Goal: Information Seeking & Learning: Find specific fact

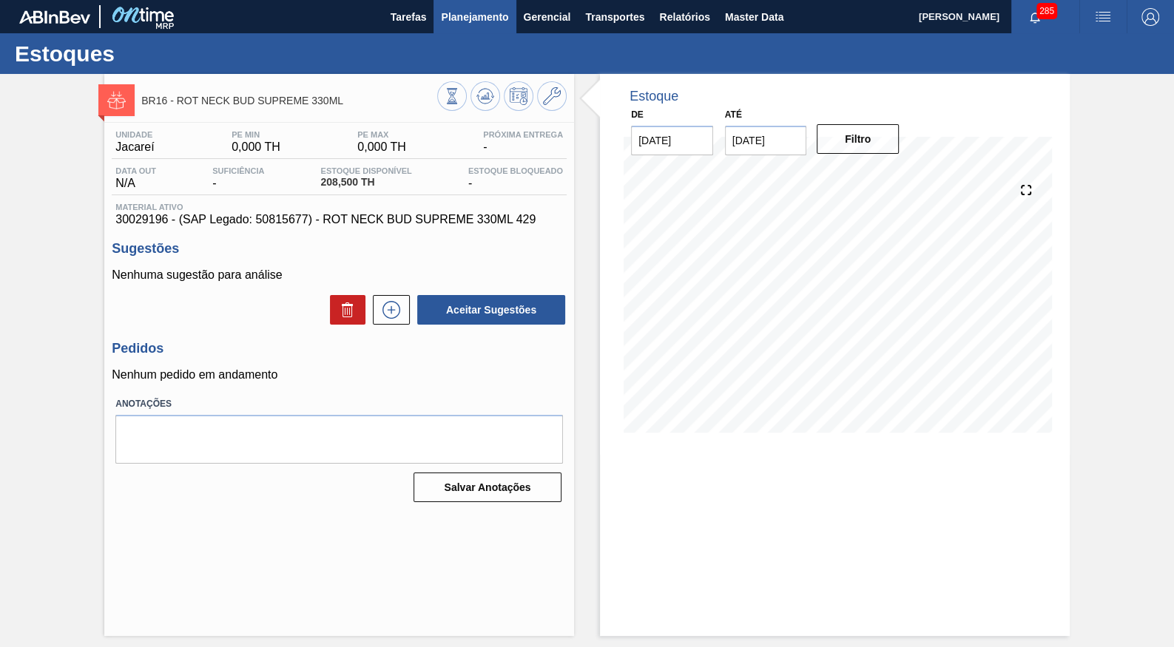
click at [444, 16] on span "Planejamento" at bounding box center [474, 17] width 67 height 18
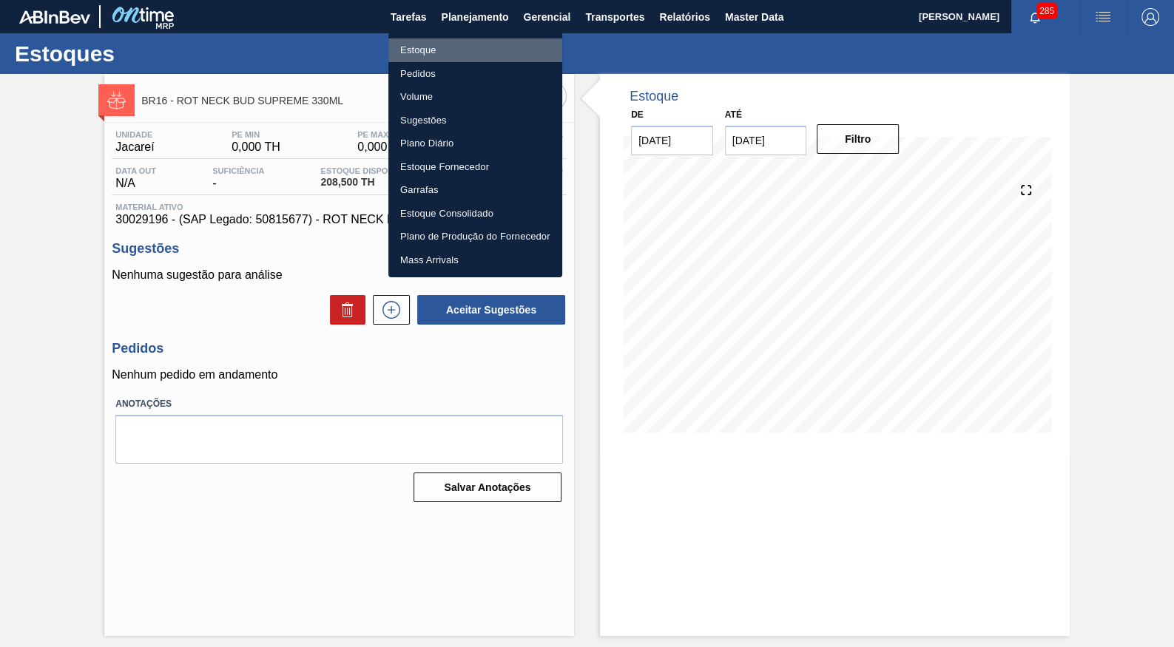
click at [441, 50] on li "Estoque" at bounding box center [475, 50] width 174 height 24
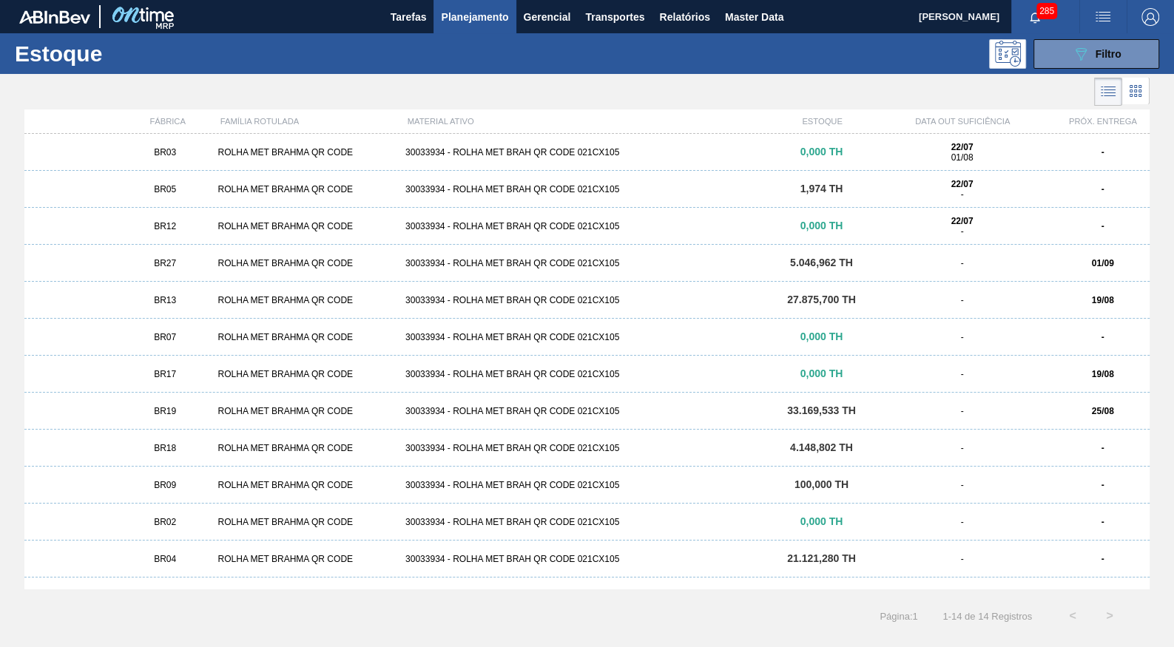
click at [479, 21] on span "Planejamento" at bounding box center [474, 17] width 67 height 18
drag, startPoint x: 0, startPoint y: 0, endPoint x: 6, endPoint y: 306, distance: 305.6
click at [6, 306] on div "FÁBRICA FAMÍLIA ROTULADA MATERIAL ATIVO ESTOQUE DATA OUT SUFICIÊNCIA PRÓX. ENTR…" at bounding box center [587, 348] width 1174 height 479
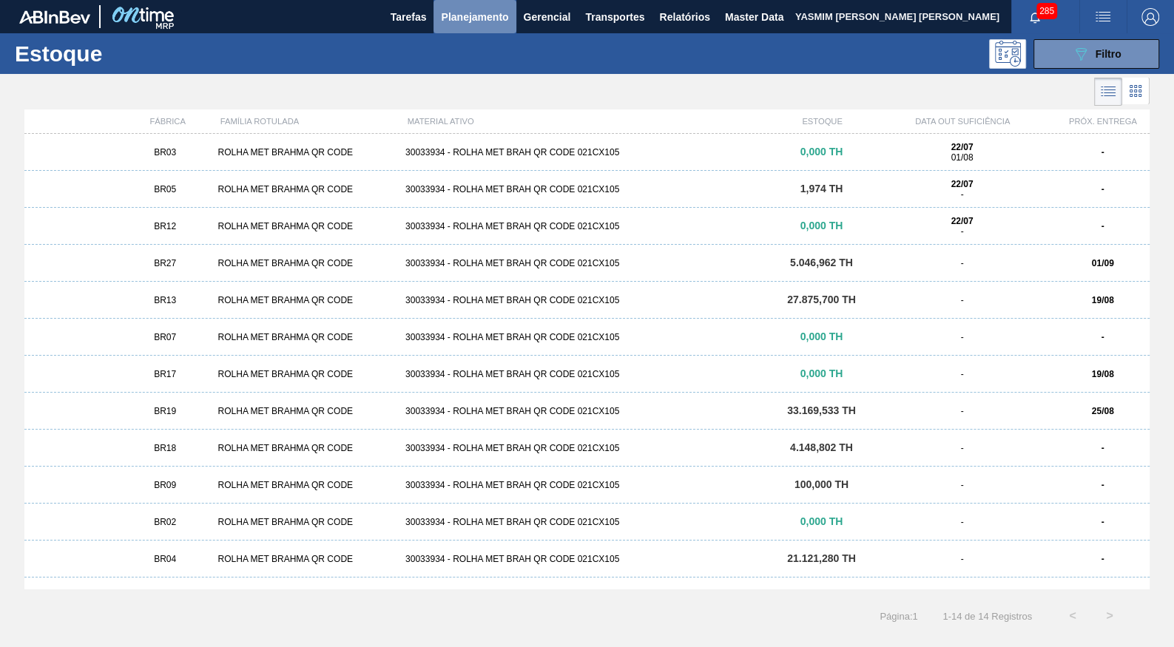
click at [482, 29] on button "Planejamento" at bounding box center [474, 16] width 82 height 33
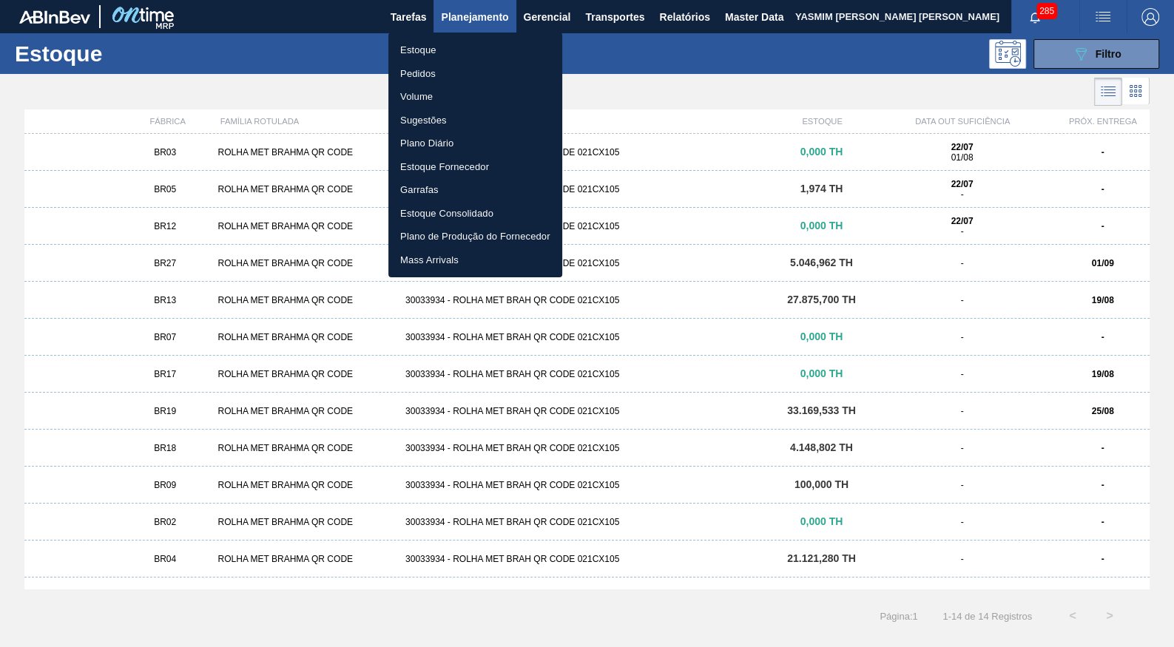
click at [437, 67] on li "Pedidos" at bounding box center [475, 74] width 174 height 24
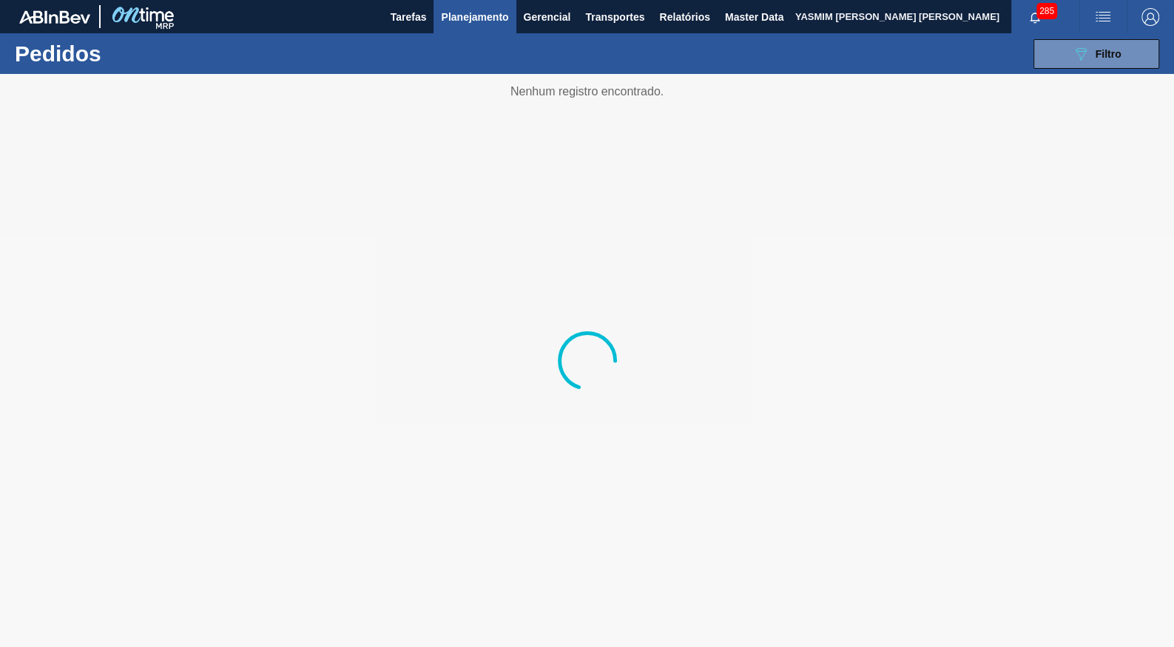
click at [1100, 61] on div "089F7B8B-B2A5-4AFE-B5C0-19BA573D28AC Filtro" at bounding box center [1097, 54] width 50 height 18
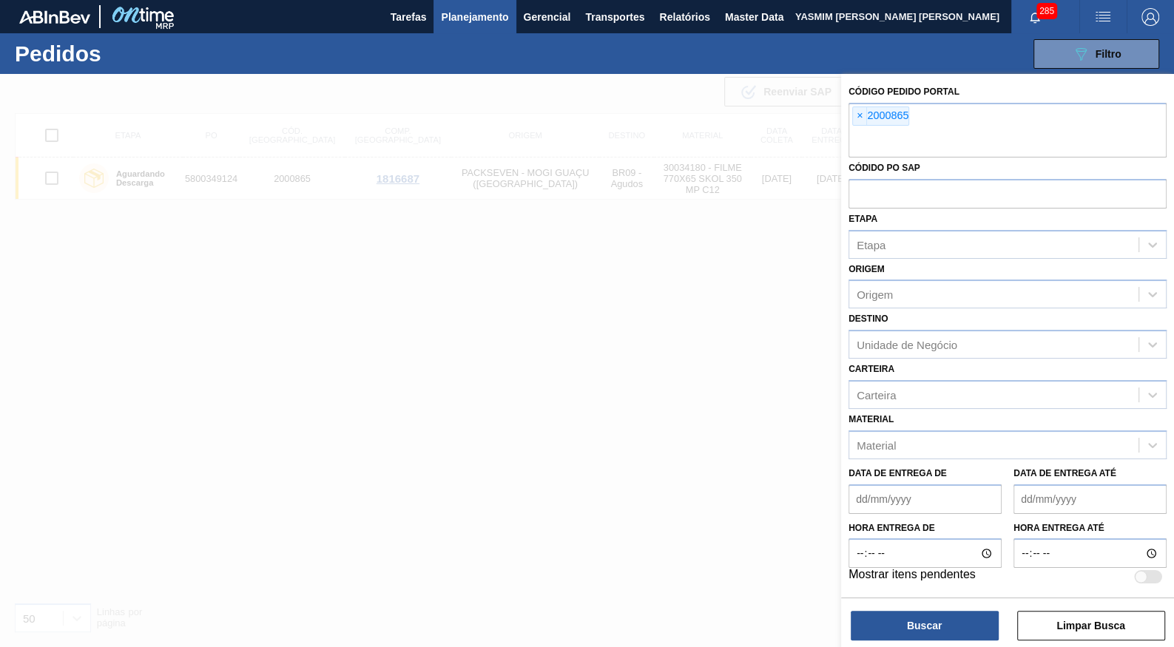
click at [860, 110] on span "×" at bounding box center [860, 116] width 14 height 18
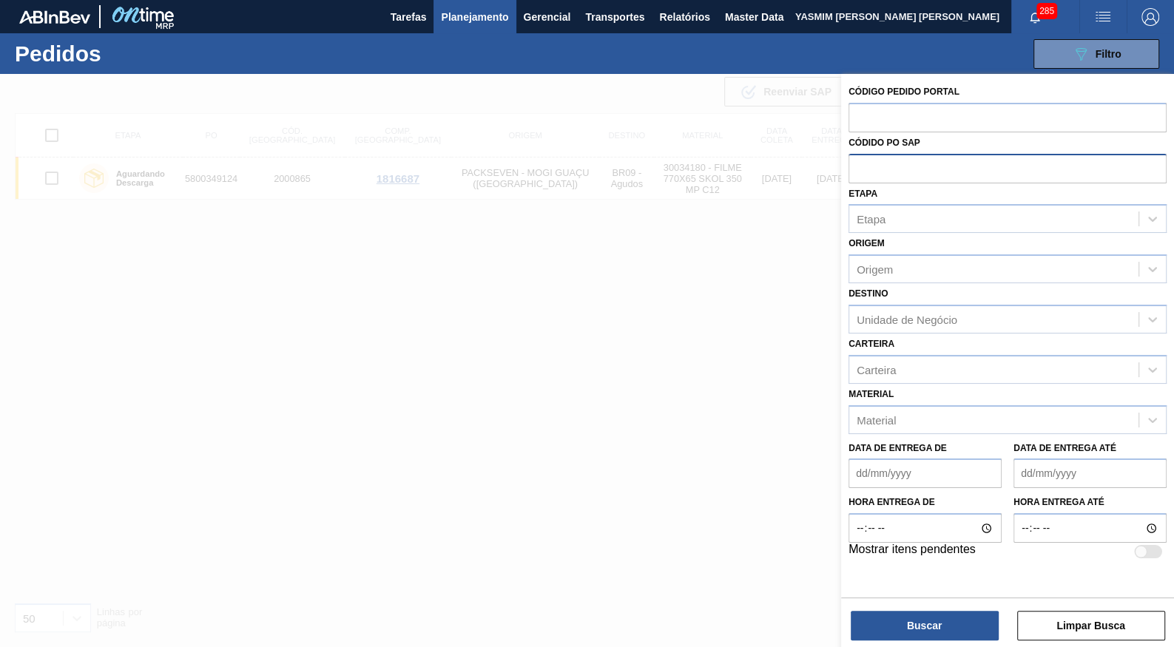
click at [863, 165] on input "text" at bounding box center [1007, 168] width 318 height 28
paste input "text"
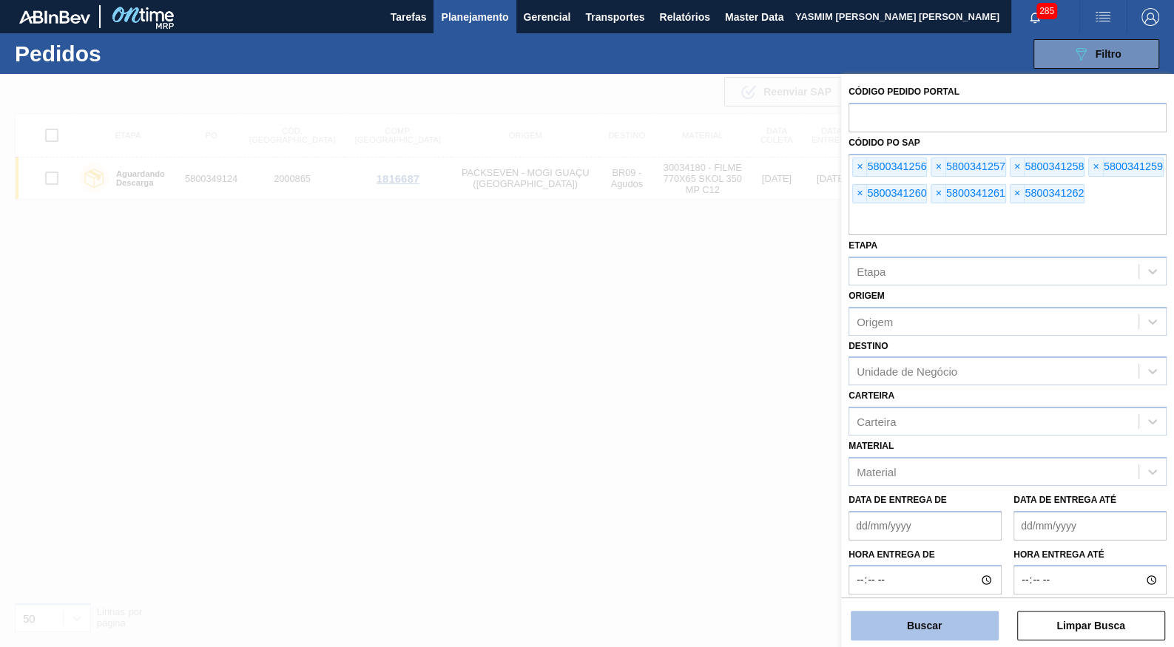
click at [902, 631] on button "Buscar" at bounding box center [925, 626] width 148 height 30
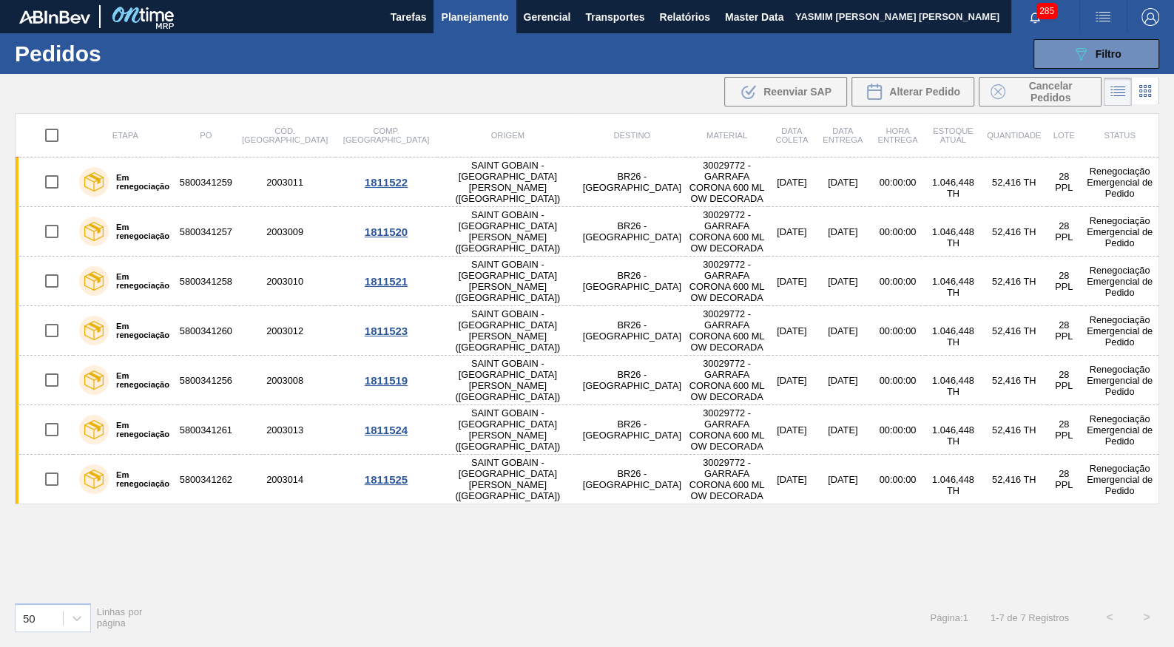
click at [50, 126] on input "checkbox" at bounding box center [51, 135] width 31 height 31
checkbox input "true"
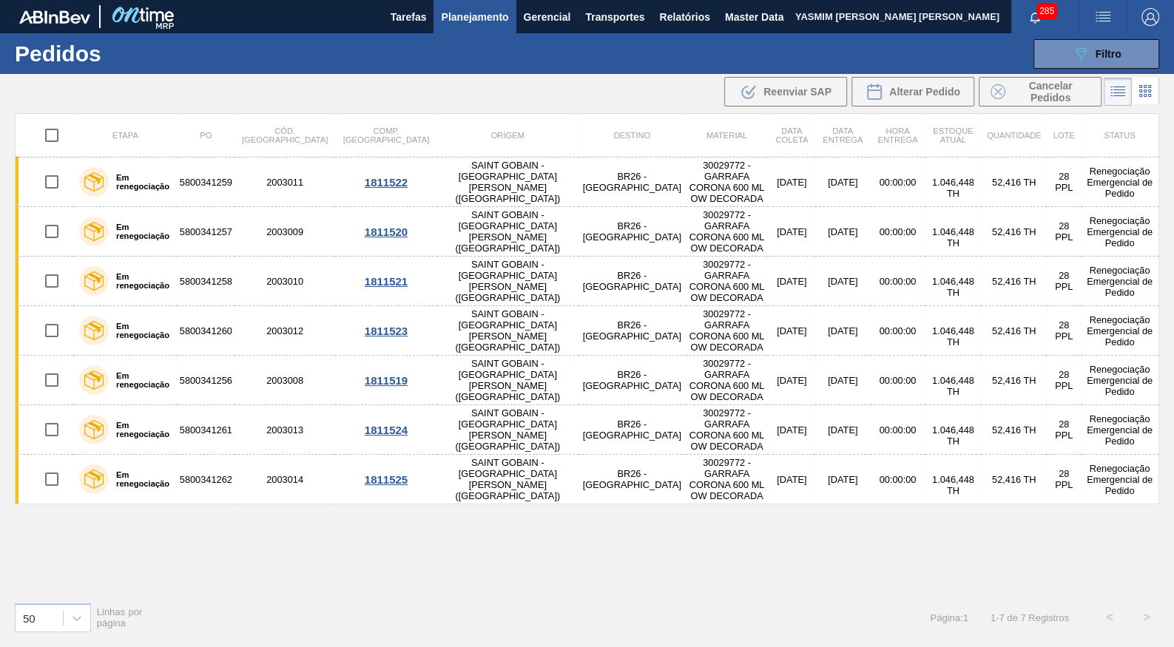
checkbox input "true"
click at [1039, 84] on span "Cancelar Pedidos" at bounding box center [1050, 92] width 78 height 24
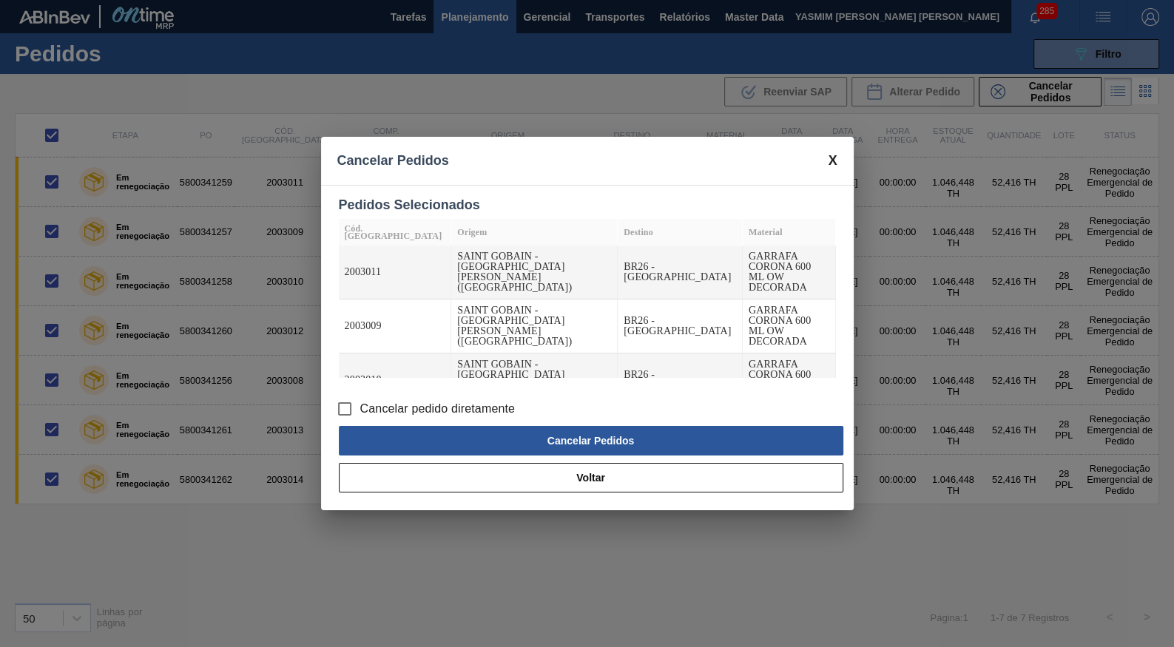
click at [374, 399] on label "Cancelar pedido diretamente" at bounding box center [422, 409] width 186 height 31
click at [360, 399] on input "Cancelar pedido diretamente" at bounding box center [344, 409] width 31 height 31
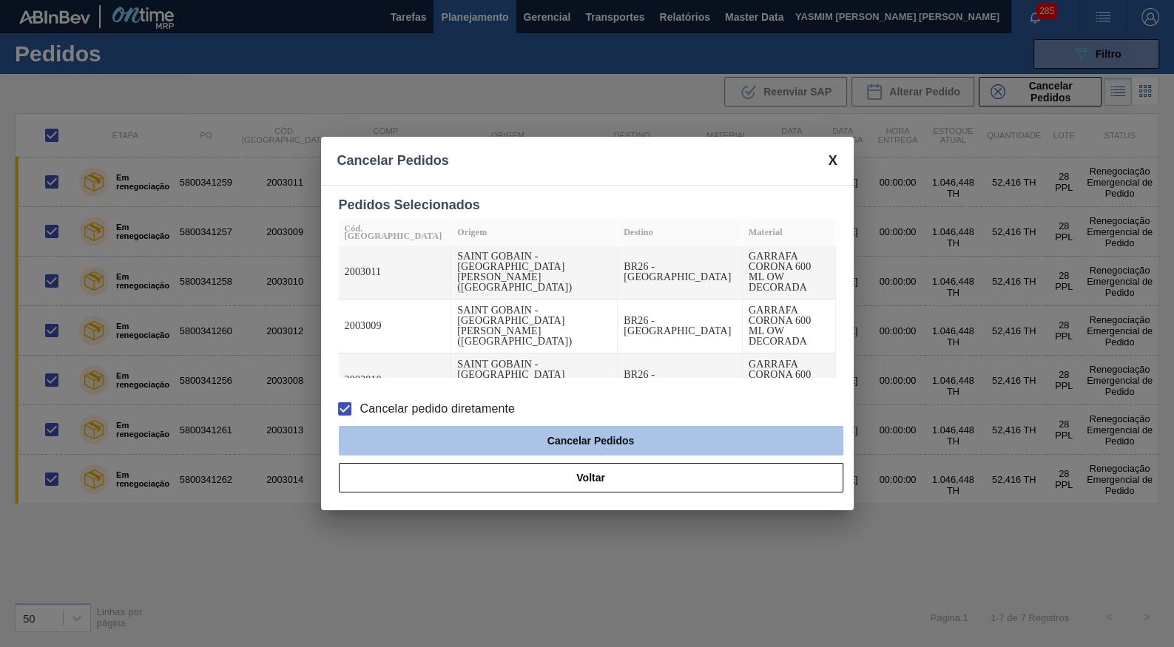
click at [519, 442] on button "Cancelar Pedidos" at bounding box center [591, 441] width 504 height 30
checkbox input "false"
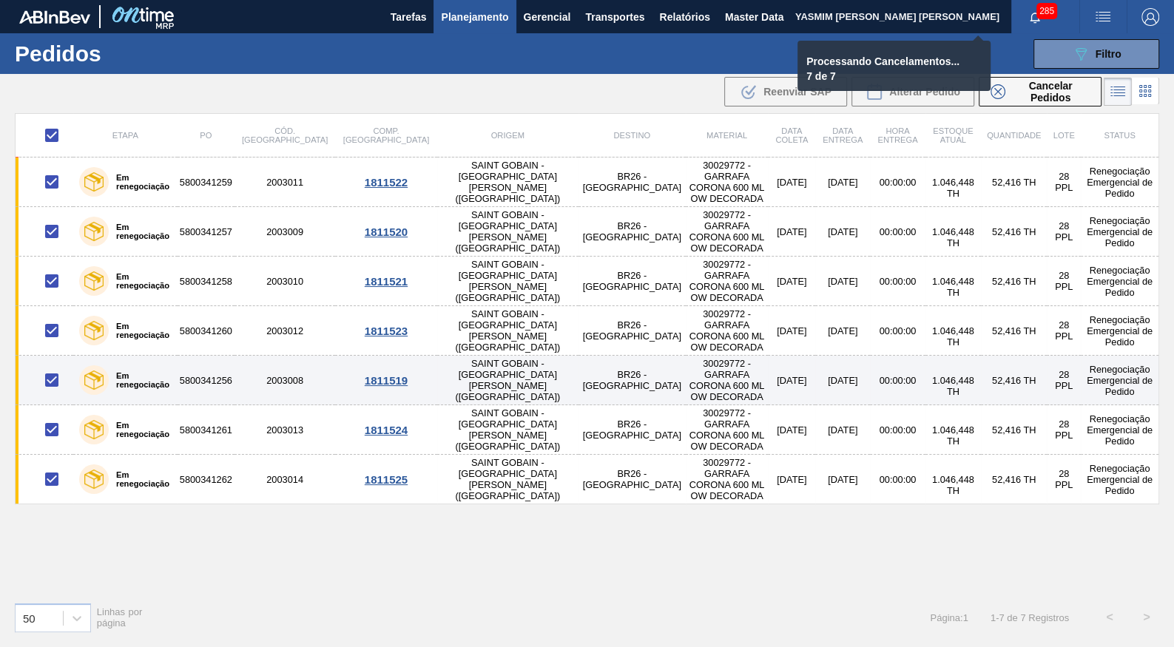
checkbox input "false"
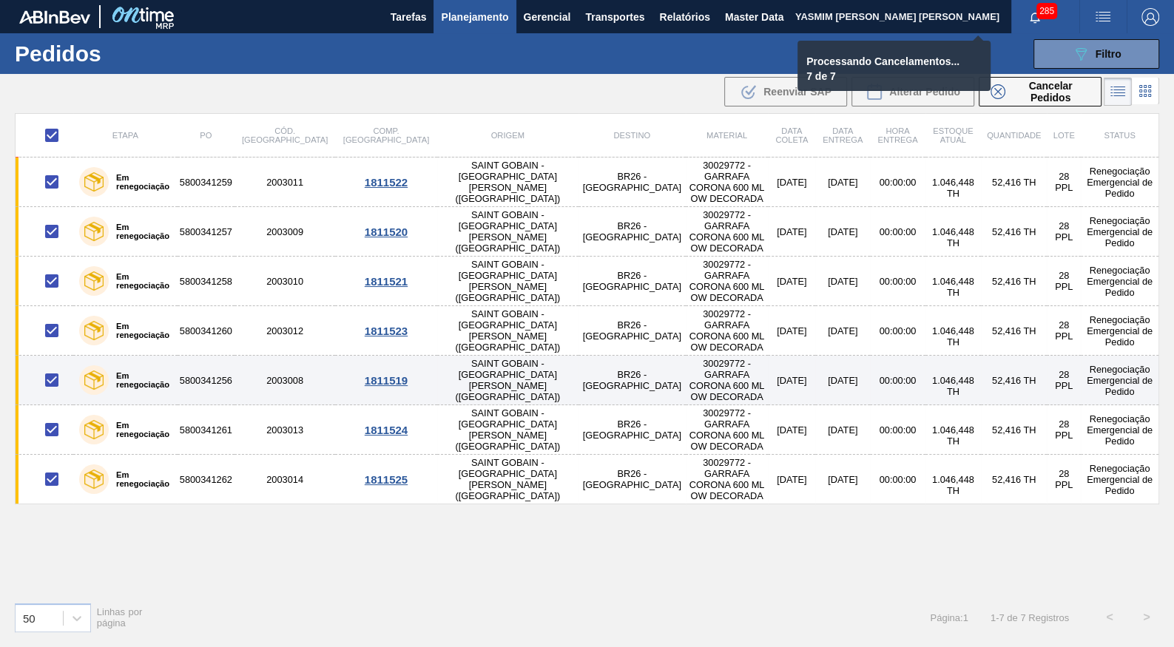
checkbox input "false"
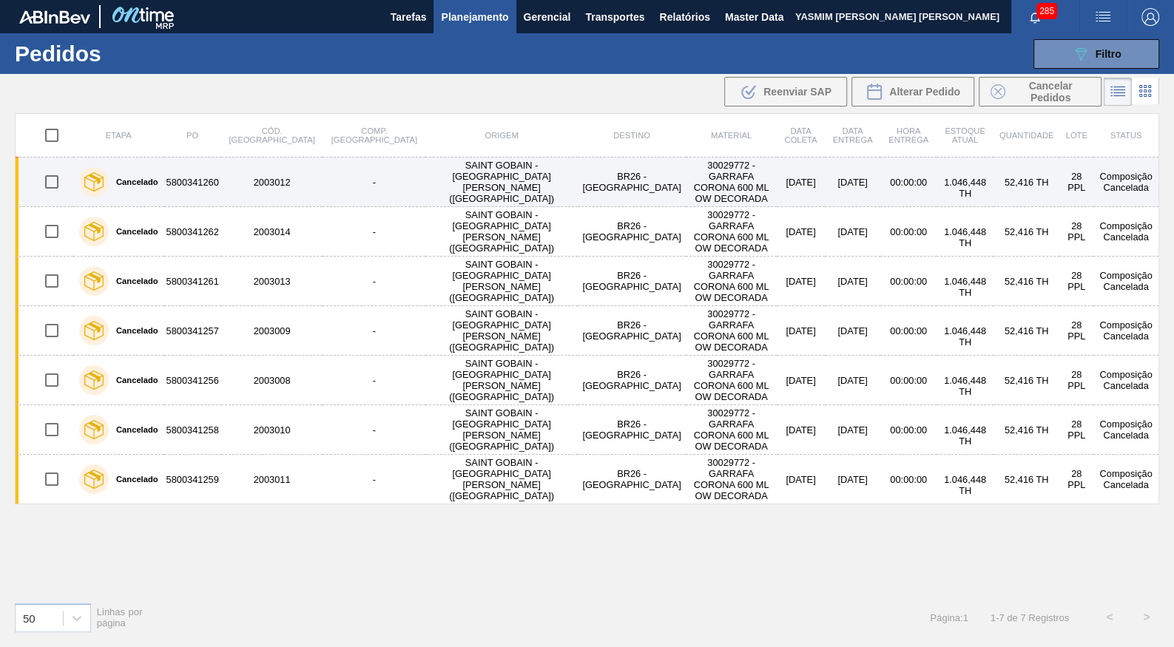
click at [686, 178] on td "30029772 - GARRAFA CORONA 600 ML OW DECORADA" at bounding box center [731, 183] width 91 height 50
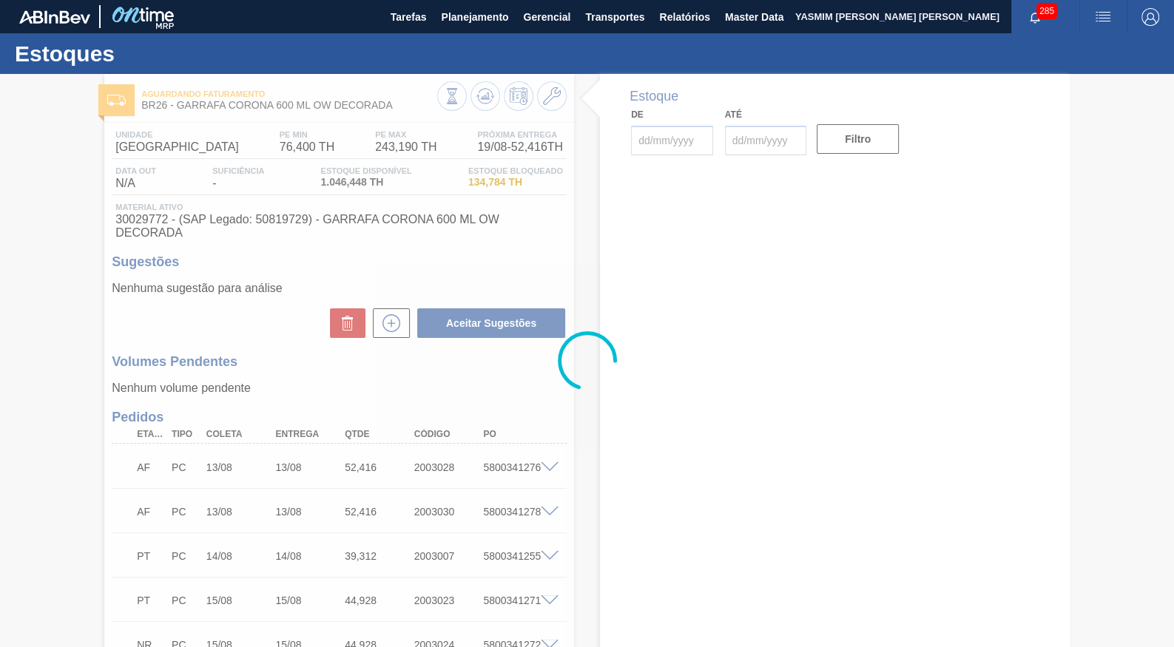
type input "[DATE]"
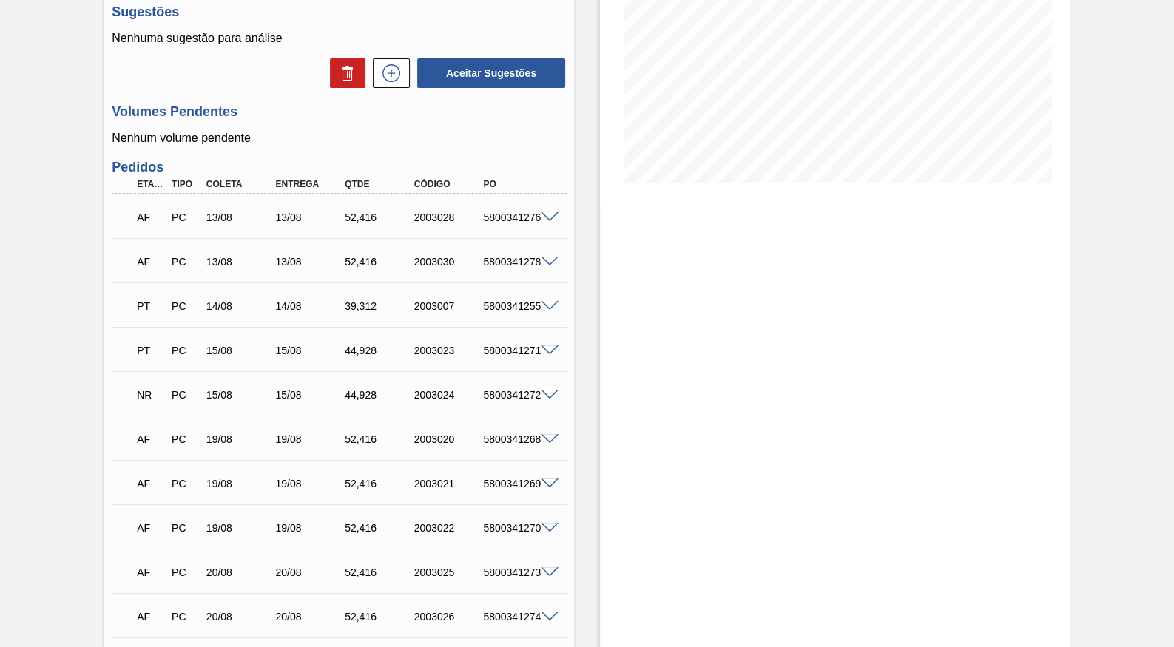
scroll to position [223, 0]
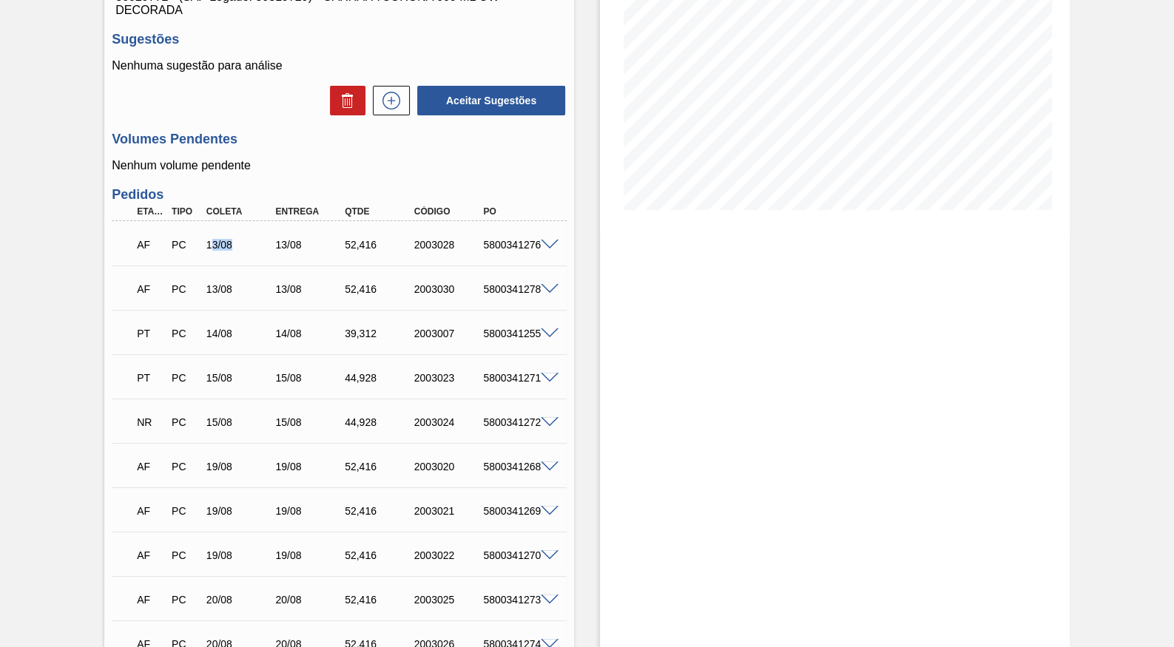
click at [258, 221] on div "AF PC 13/08 13/08 52,[PHONE_NUMBER] 5800341276 Material 30029772 - GARRAFA CORO…" at bounding box center [339, 243] width 455 height 44
drag, startPoint x: 223, startPoint y: 276, endPoint x: 323, endPoint y: 262, distance: 100.8
click at [231, 279] on div "AF PC 13/08 13/08 52,[PHONE_NUMBER] 5800341278" at bounding box center [335, 288] width 416 height 30
click at [541, 238] on div at bounding box center [552, 243] width 30 height 11
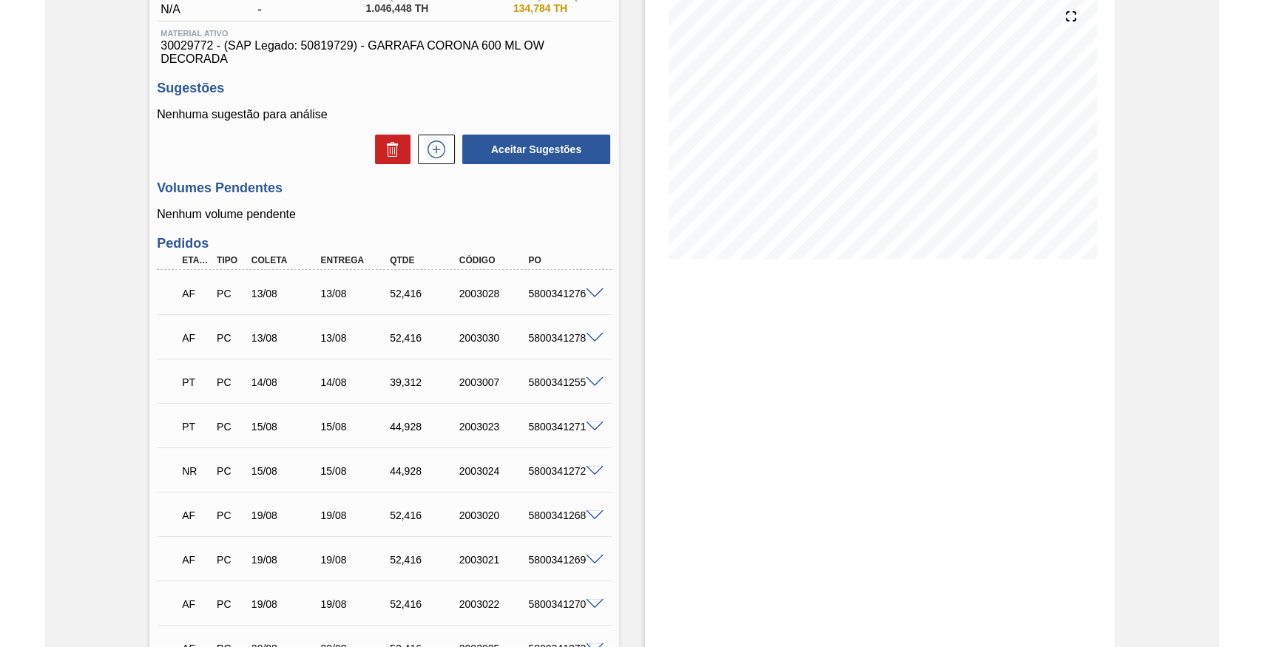
scroll to position [154, 0]
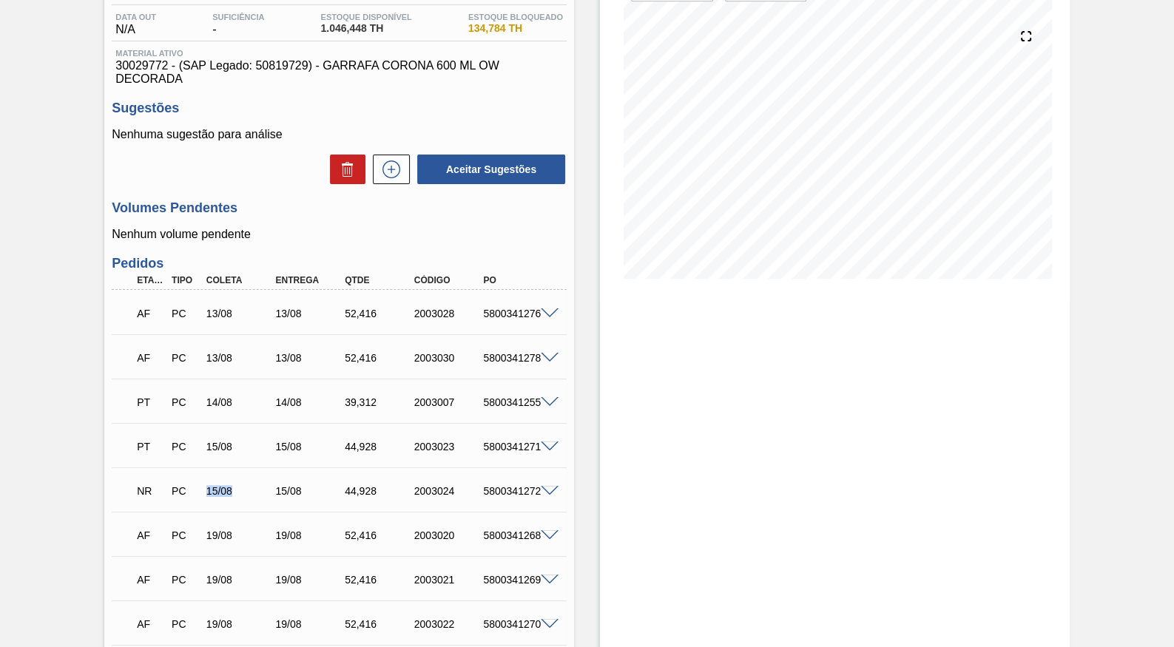
drag, startPoint x: 197, startPoint y: 470, endPoint x: 244, endPoint y: 479, distance: 48.2
click at [203, 485] on div "PC" at bounding box center [185, 491] width 35 height 12
click at [201, 297] on div "AF PC 13/08 13/08 52,[PHONE_NUMBER] 5800341276" at bounding box center [335, 312] width 416 height 30
click at [1064, 379] on div "Estoque De [DATE] Até [DATE] Filtro" at bounding box center [835, 432] width 470 height 1024
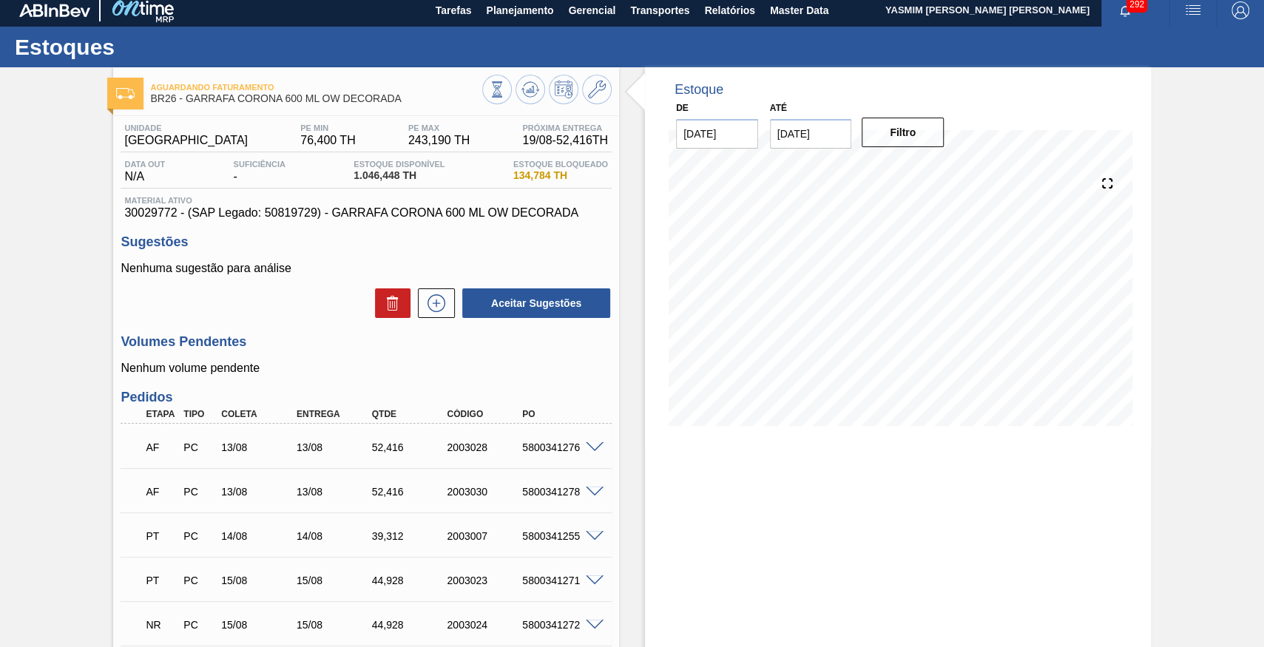
scroll to position [0, 0]
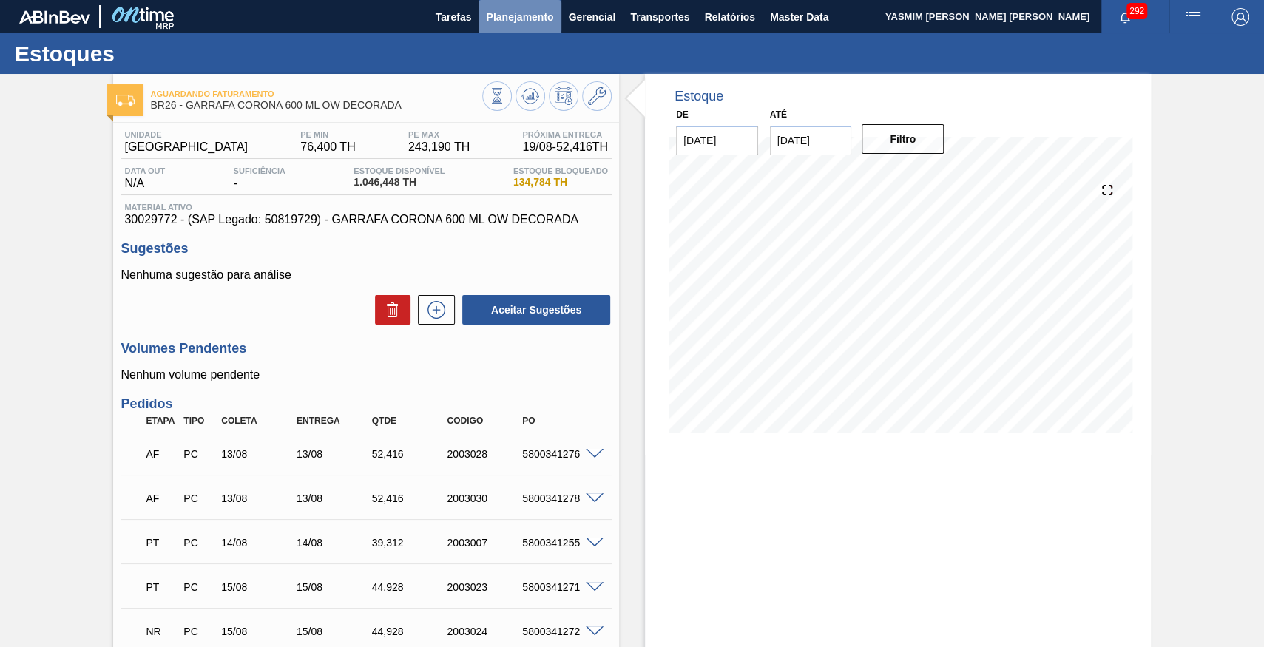
click at [503, 18] on span "Planejamento" at bounding box center [519, 17] width 67 height 18
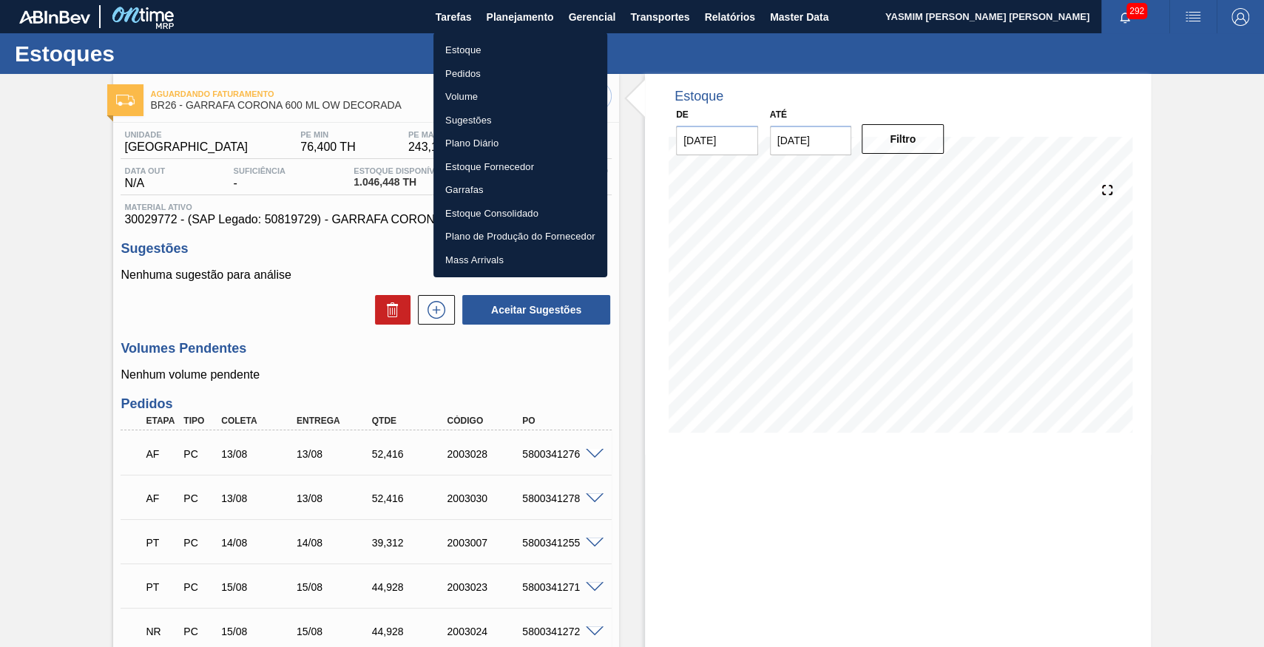
click at [467, 62] on li "Pedidos" at bounding box center [520, 74] width 174 height 24
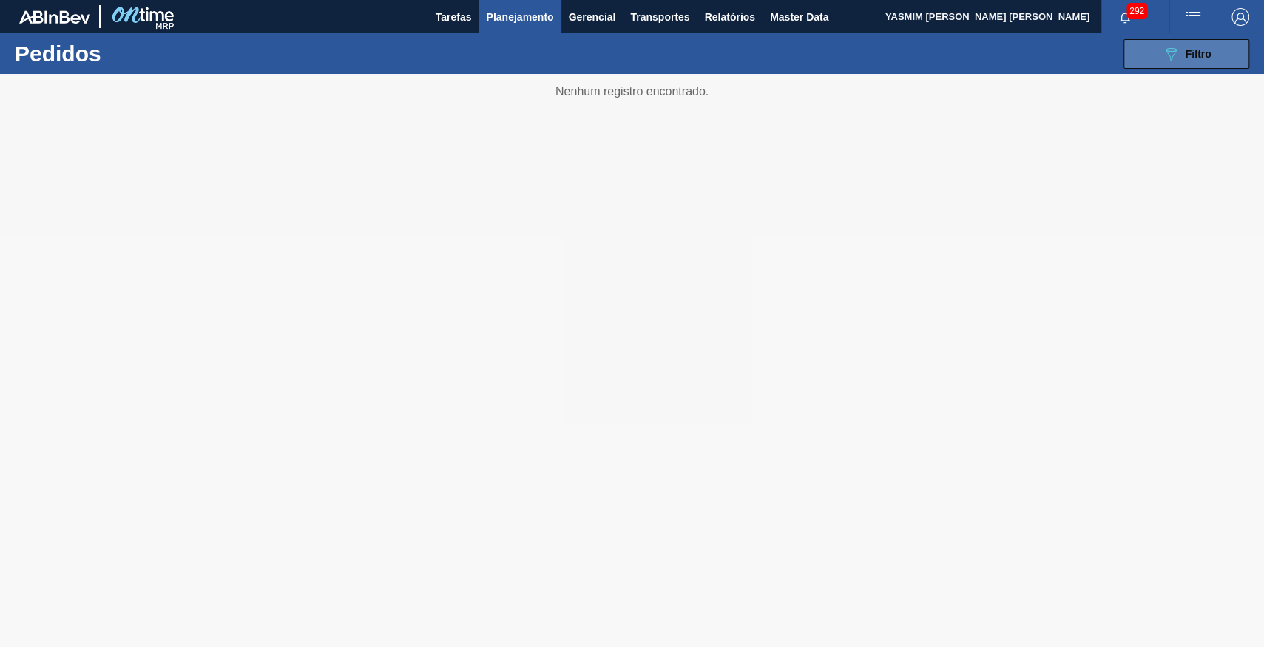
click at [1173, 47] on button "089F7B8B-B2A5-4AFE-B5C0-19BA573D28AC Filtro" at bounding box center [1187, 54] width 126 height 30
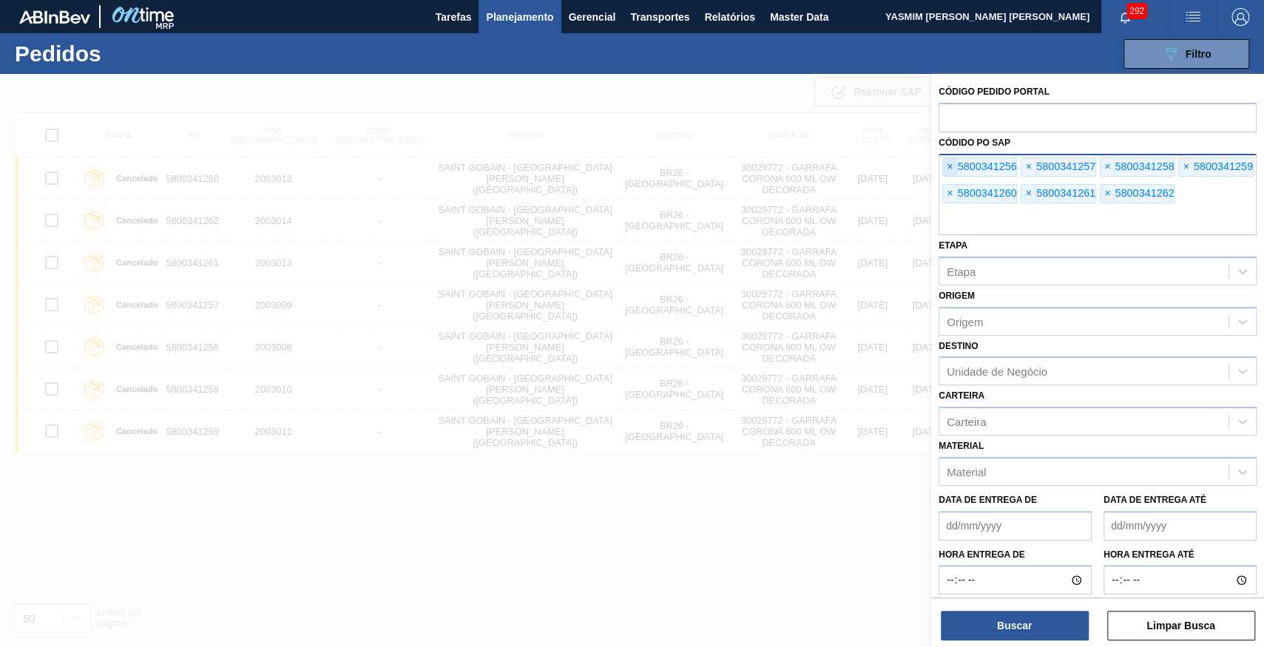
click at [951, 161] on span "×" at bounding box center [950, 167] width 14 height 18
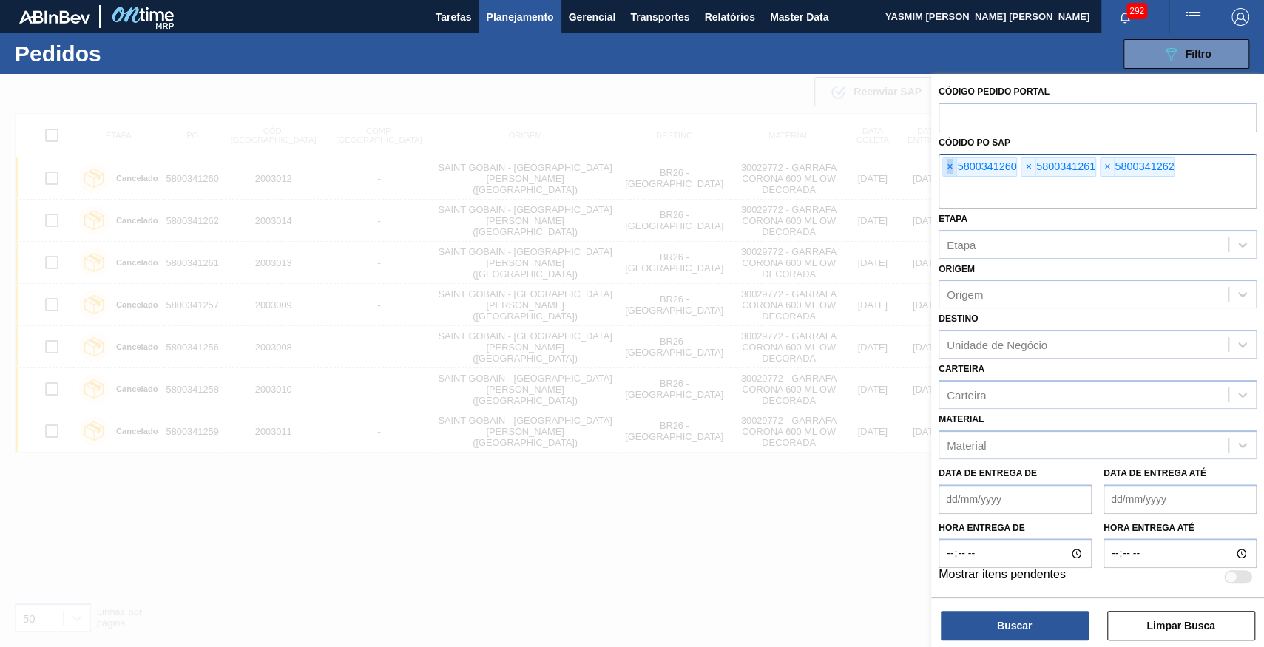
click at [951, 161] on span "×" at bounding box center [950, 167] width 14 height 18
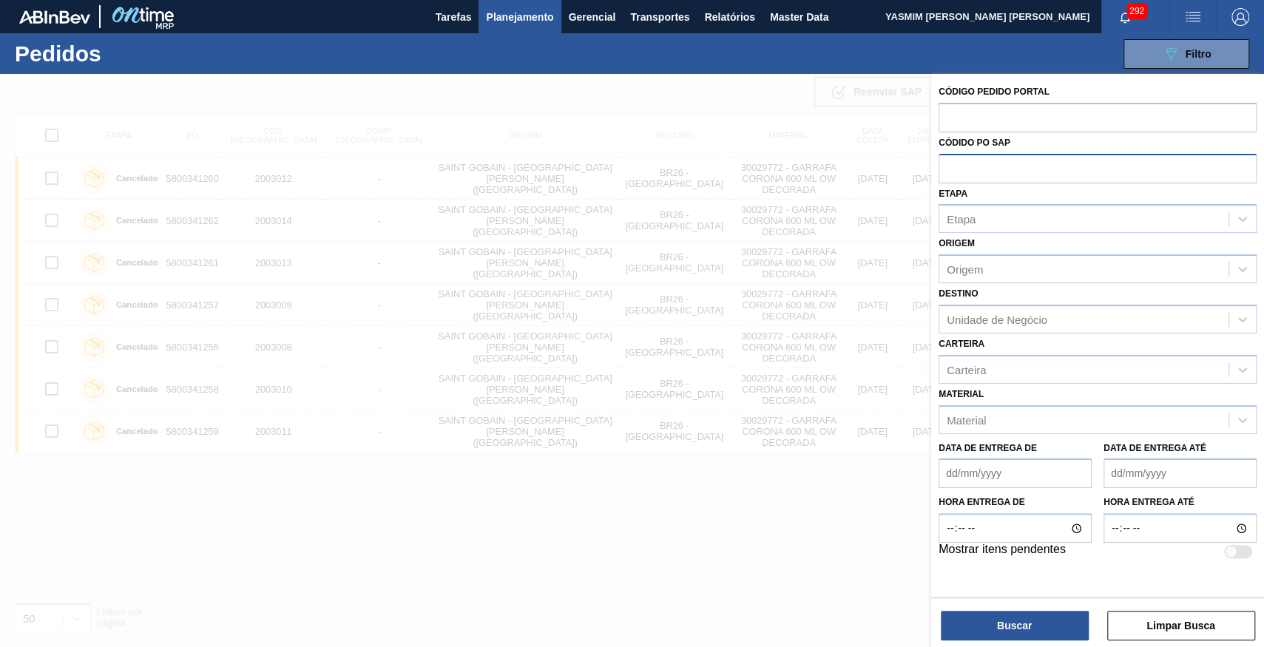
paste input "5800342749"
type input "5800342749"
click at [1031, 621] on button "Buscar" at bounding box center [1015, 626] width 148 height 30
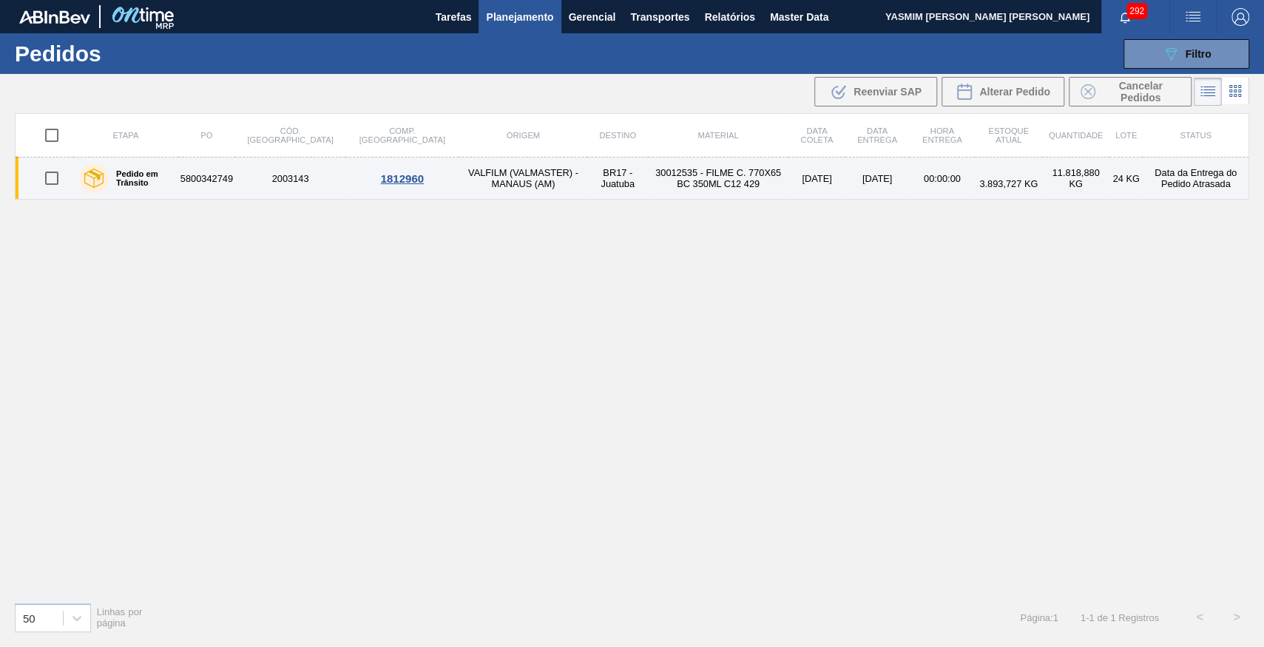
click at [226, 169] on td "5800342749" at bounding box center [206, 179] width 57 height 42
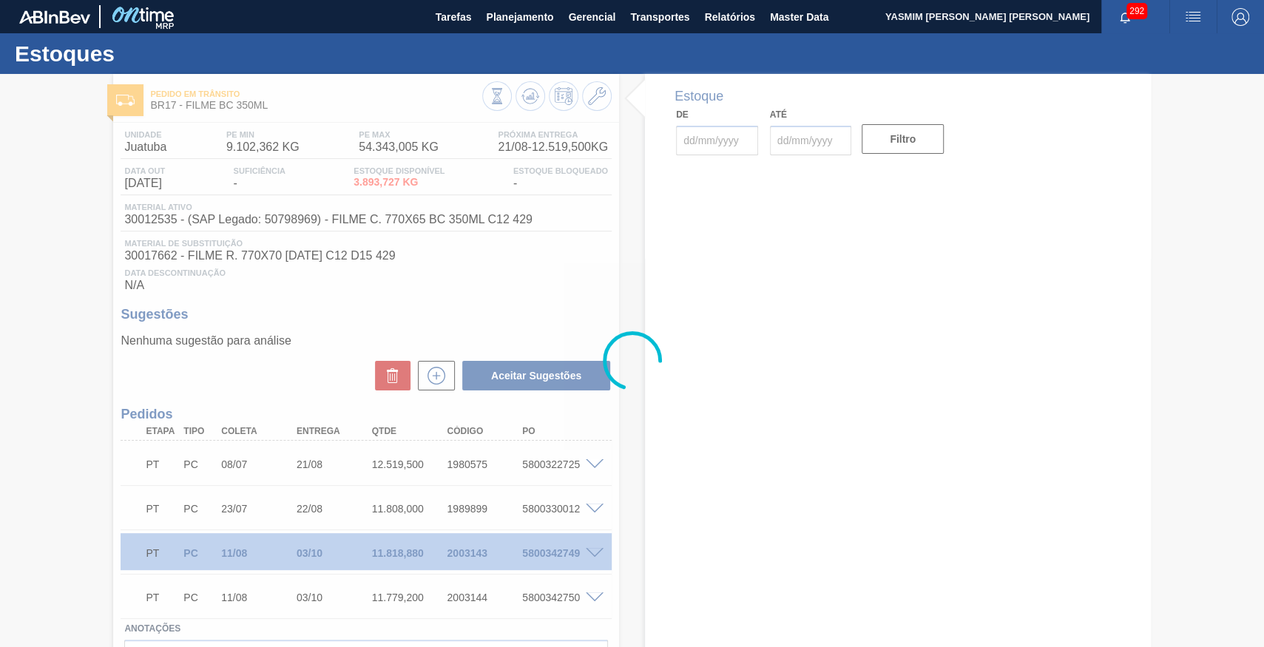
type input "[DATE]"
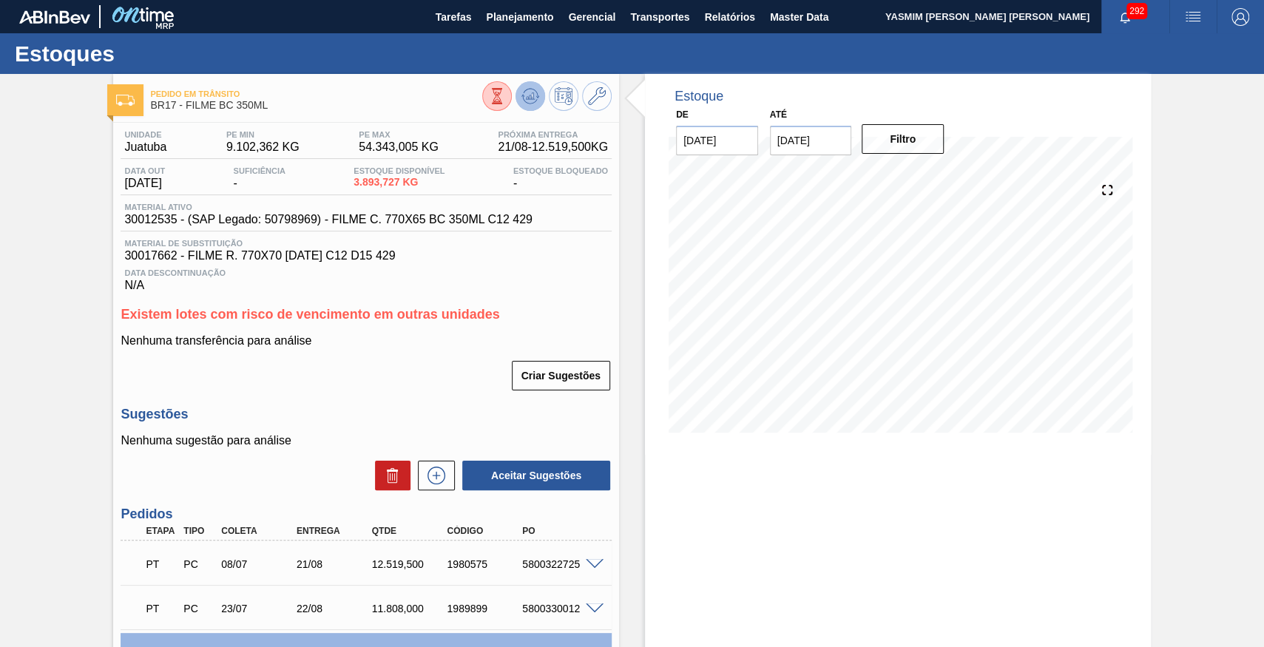
click at [505, 102] on icon at bounding box center [497, 96] width 16 height 16
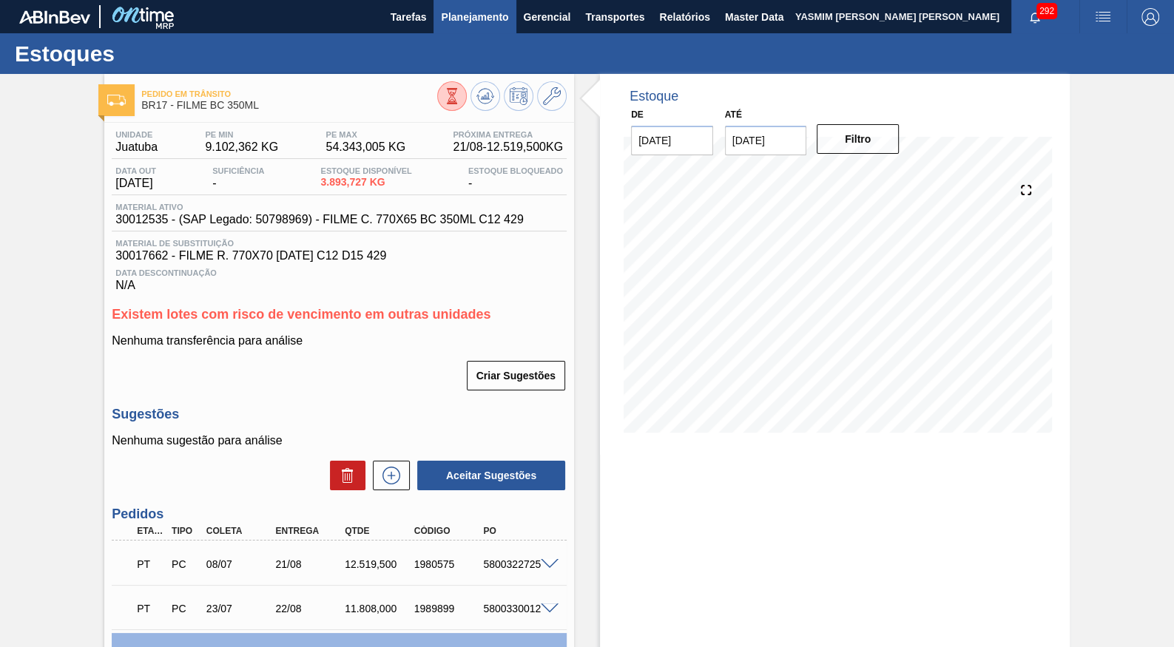
click at [464, 19] on span "Planejamento" at bounding box center [474, 17] width 67 height 18
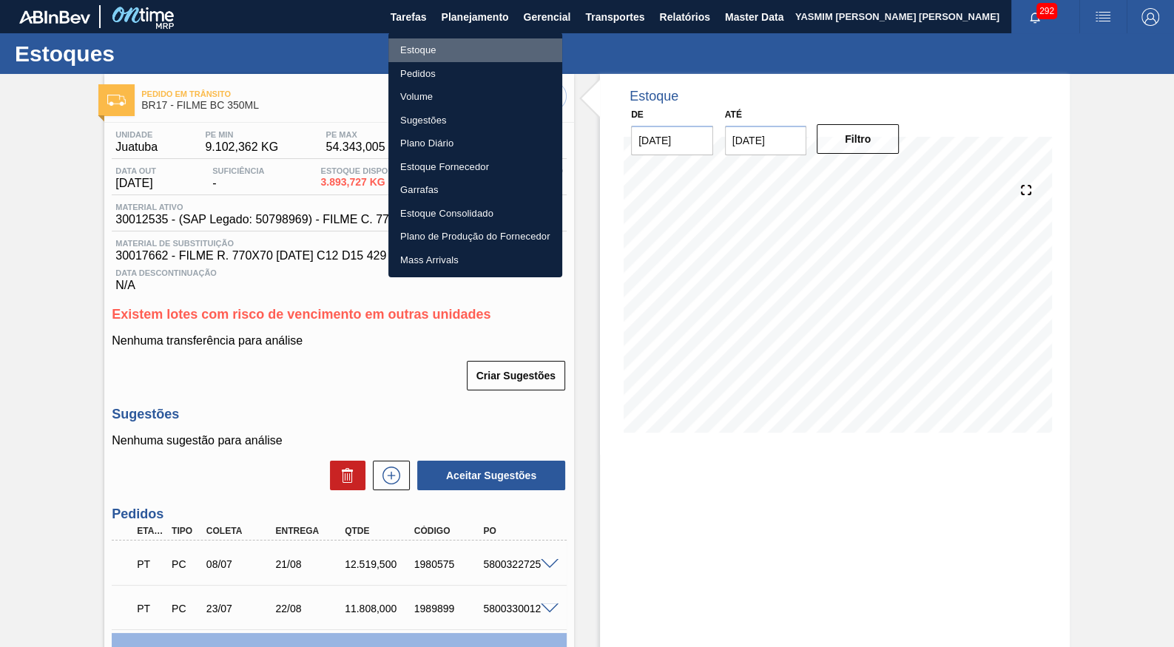
click at [453, 52] on li "Estoque" at bounding box center [475, 50] width 174 height 24
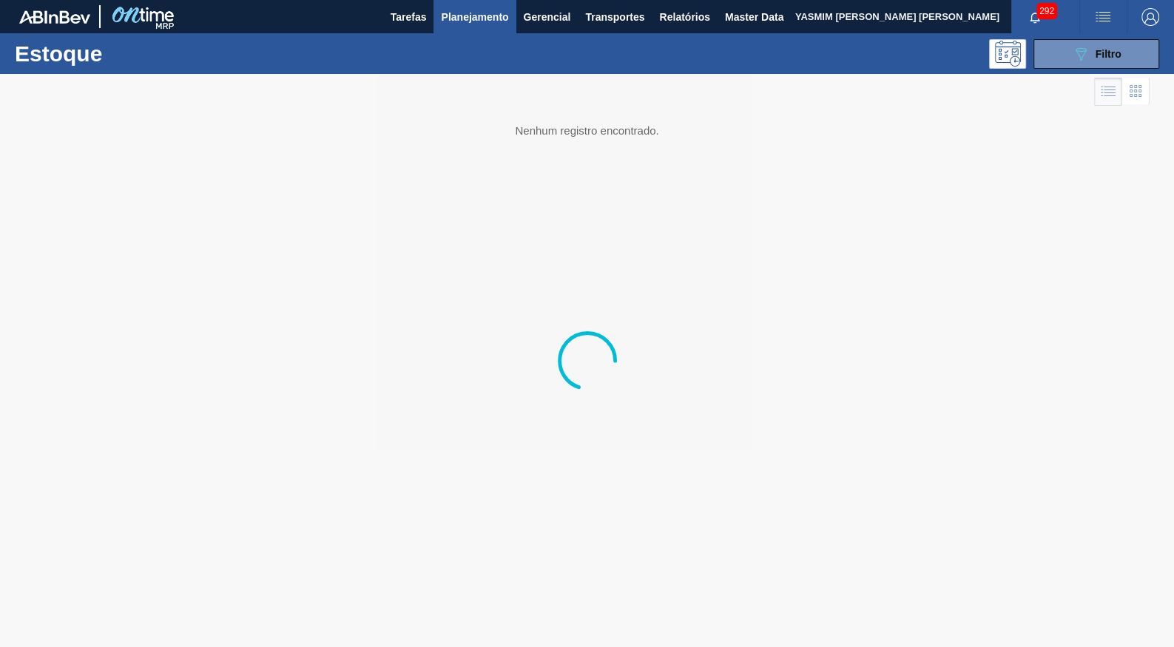
click at [1103, 34] on div "Estoque 089F7B8B-B2A5-4AFE-B5C0-19BA573D28AC Filtro" at bounding box center [587, 53] width 1174 height 41
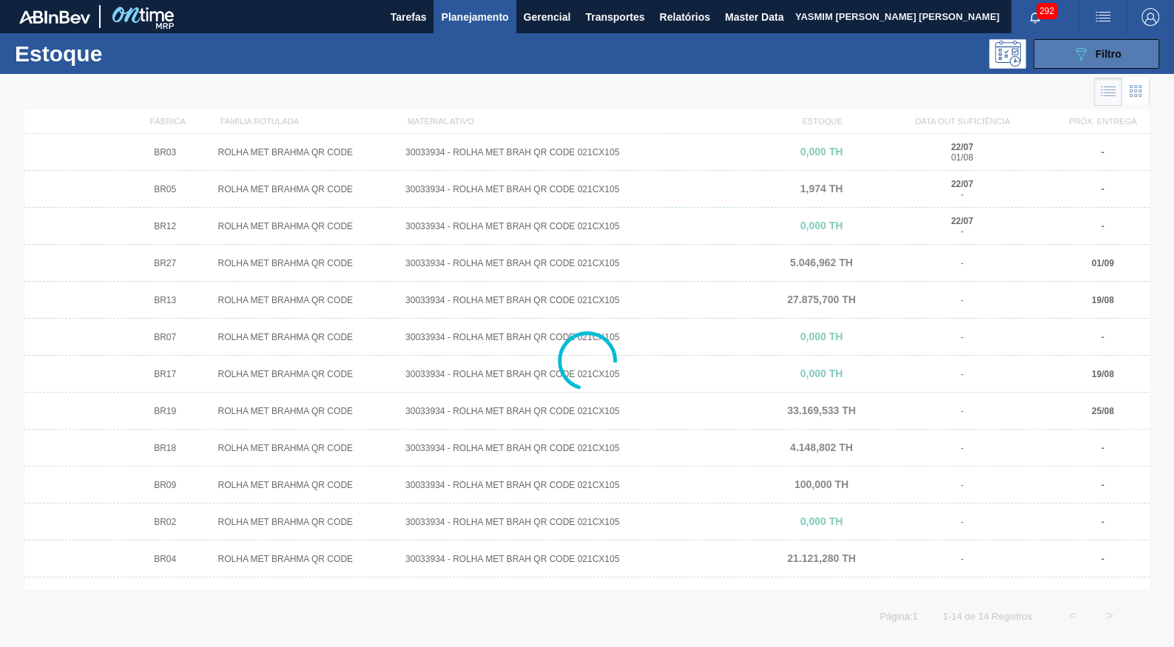
click at [1099, 46] on div "089F7B8B-B2A5-4AFE-B5C0-19BA573D28AC Filtro" at bounding box center [1097, 54] width 50 height 18
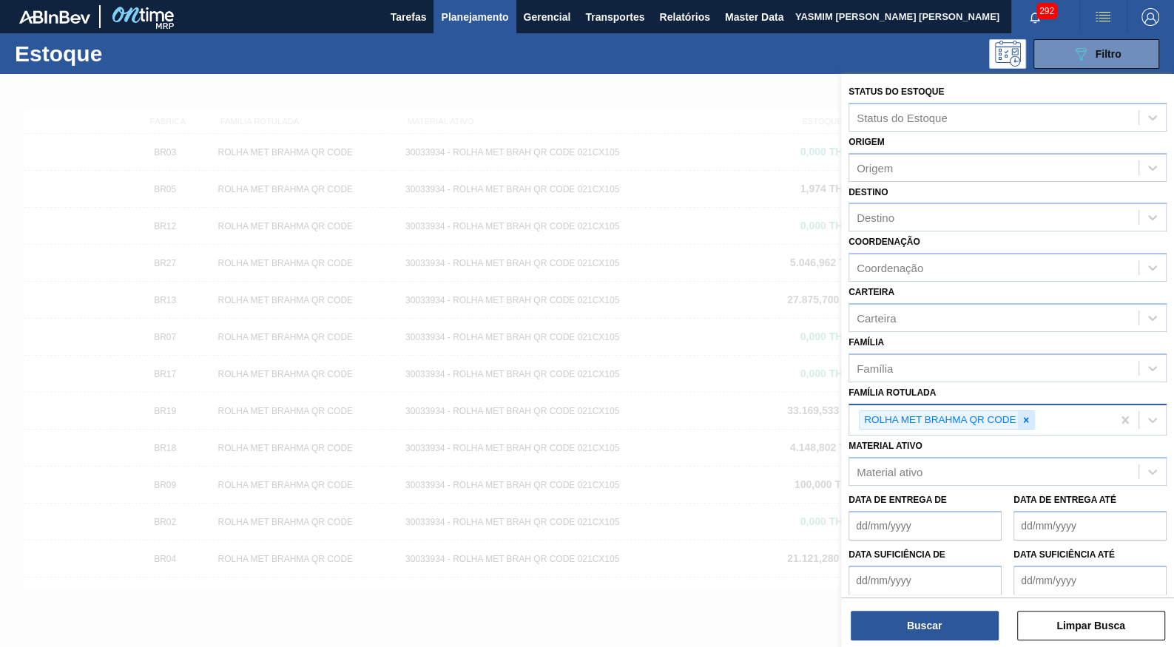
click at [1029, 417] on icon at bounding box center [1026, 419] width 5 height 5
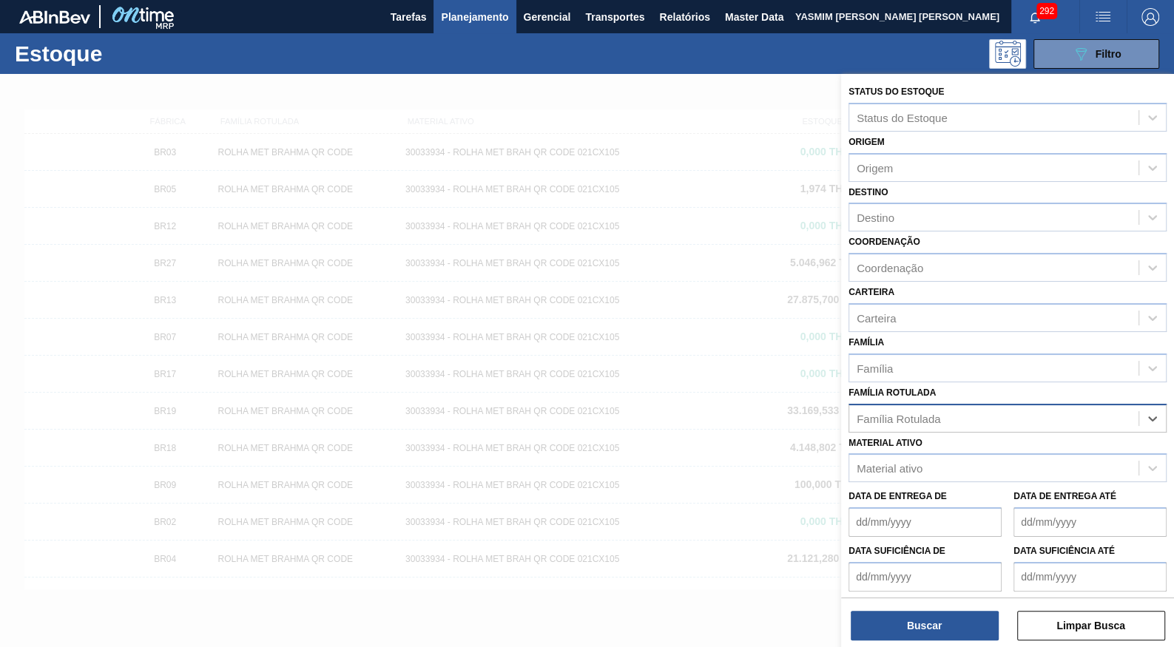
paste Rotulada "FILME CONT 800X65 AP MP 473 C12 429"
click at [976, 442] on div "No options" at bounding box center [1007, 454] width 318 height 25
click at [971, 445] on div "No options" at bounding box center [1007, 454] width 318 height 25
type Rotulada "FILME CONT 800X65 AP MP 473 C12 429"
click at [971, 458] on div "Material ativo" at bounding box center [993, 468] width 289 height 21
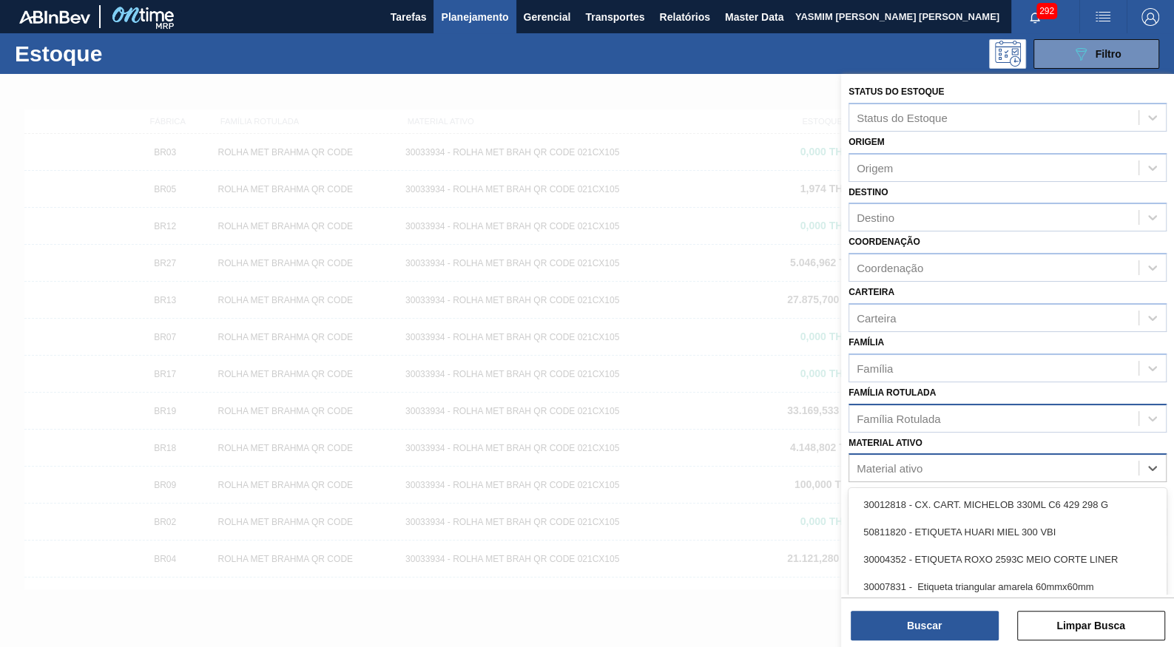
paste ativo "FILME CONT 800X65 AP MP 473 C12 429"
type ativo "FILME CONT 800X65 AP MP 473 C12 429"
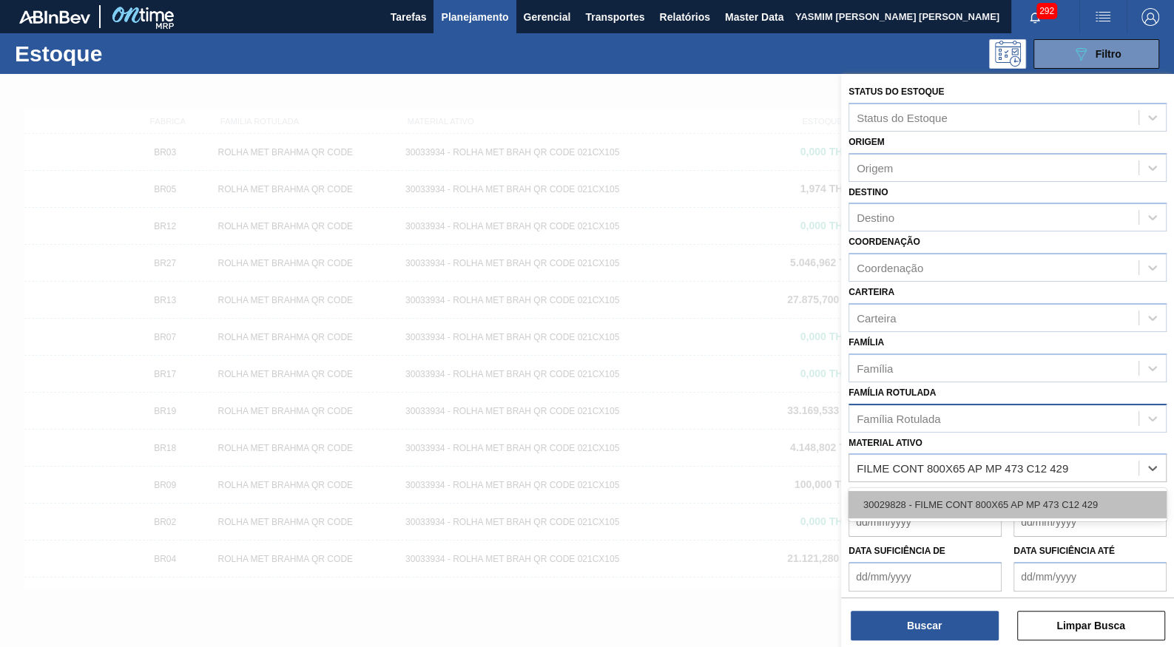
click at [942, 491] on div "30029828 - FILME CONT 800X65 AP MP 473 C12 429" at bounding box center [1007, 504] width 318 height 27
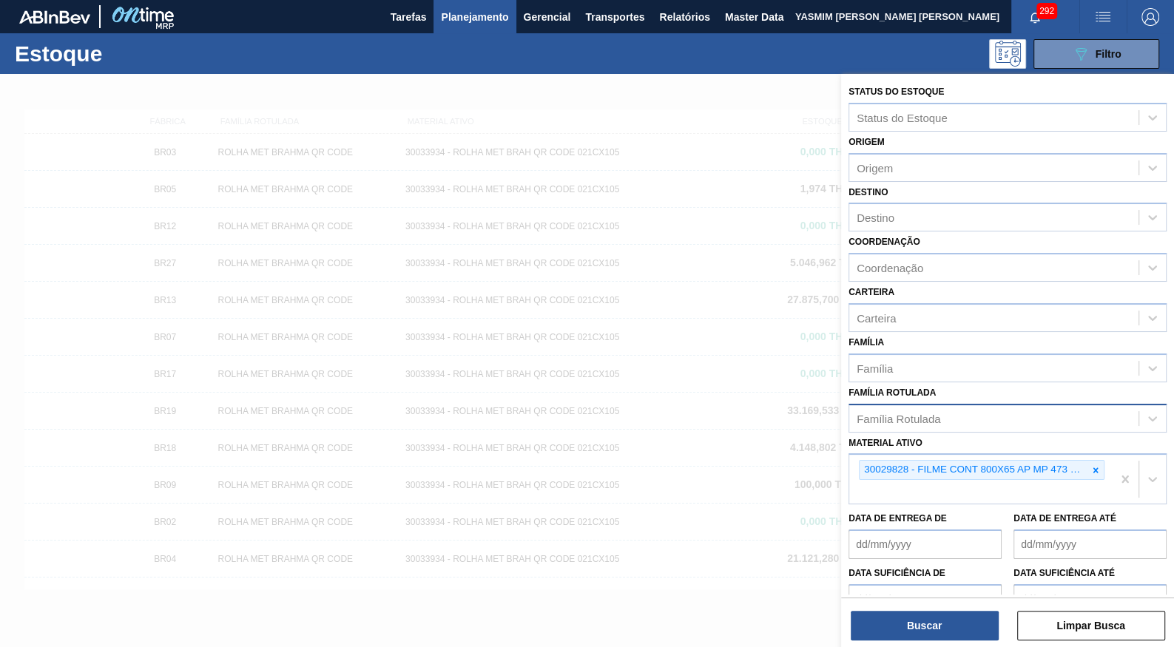
click at [948, 606] on div "Buscar Limpar Busca" at bounding box center [1007, 618] width 333 height 41
click at [948, 608] on div "Buscar Limpar Busca" at bounding box center [1007, 618] width 333 height 41
click at [937, 618] on button "Buscar" at bounding box center [925, 626] width 148 height 30
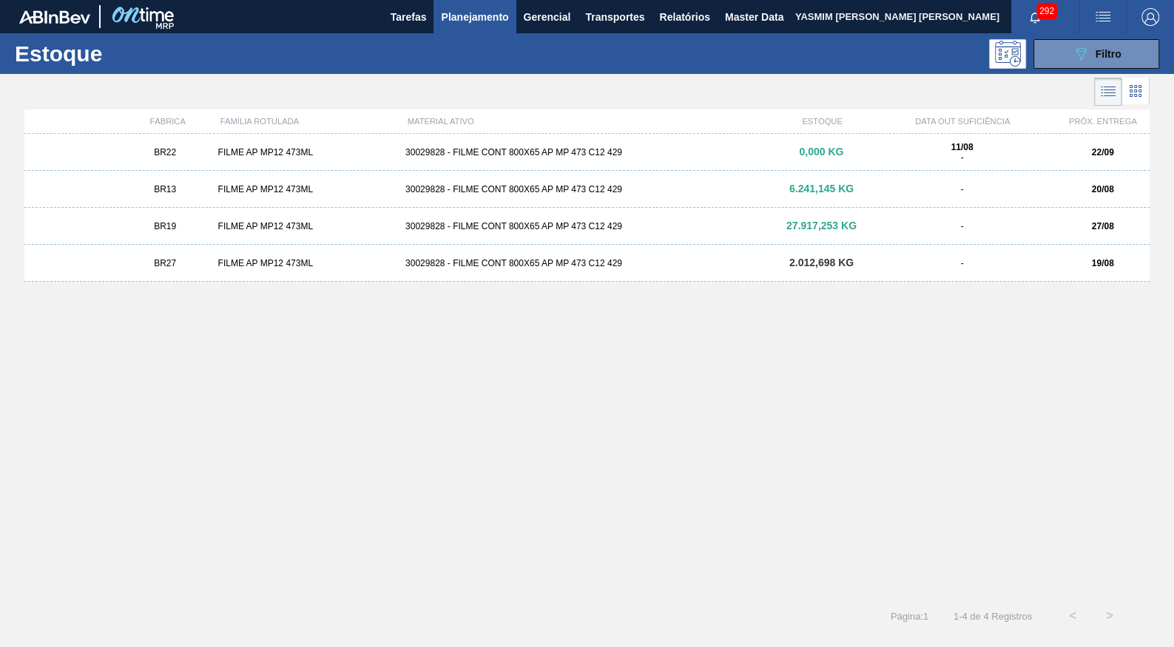
click at [233, 189] on div "FILME AP MP12 473ML" at bounding box center [306, 189] width 188 height 10
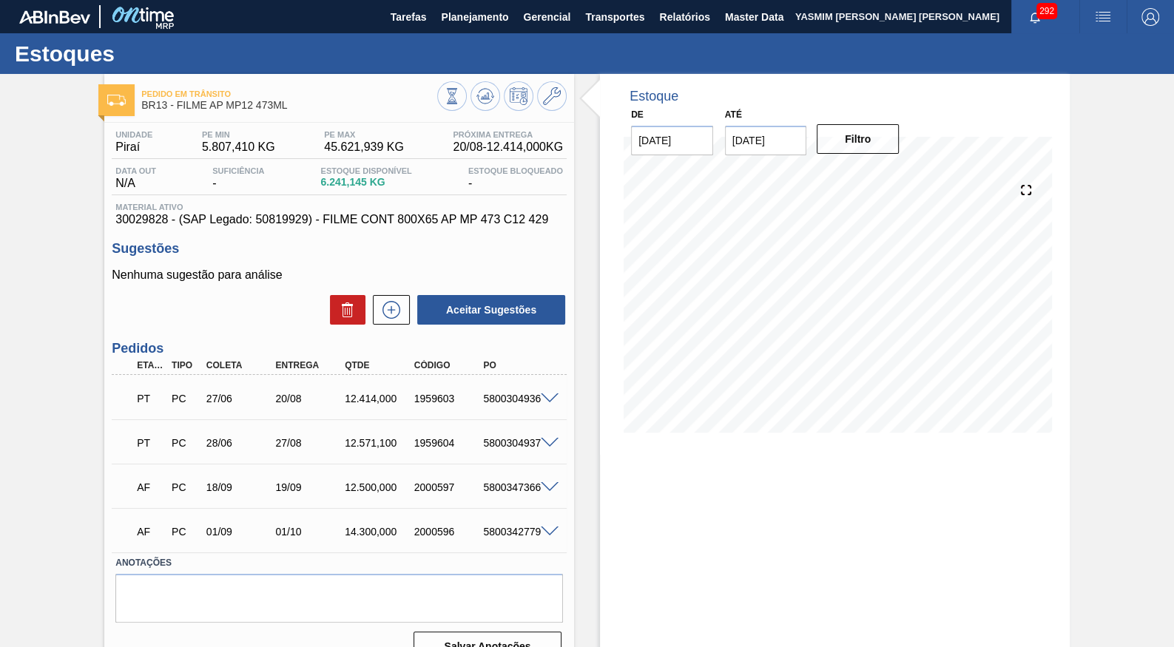
click at [267, 220] on span "30029828 - (SAP Legado: 50819929) - FILME CONT 800X65 AP MP 473 C12 429" at bounding box center [339, 219] width 448 height 13
copy span "50819929"
click at [147, 222] on span "30029828 - (SAP Legado: 50819929) - FILME CONT 800X65 AP MP 473 C12 429" at bounding box center [339, 219] width 448 height 13
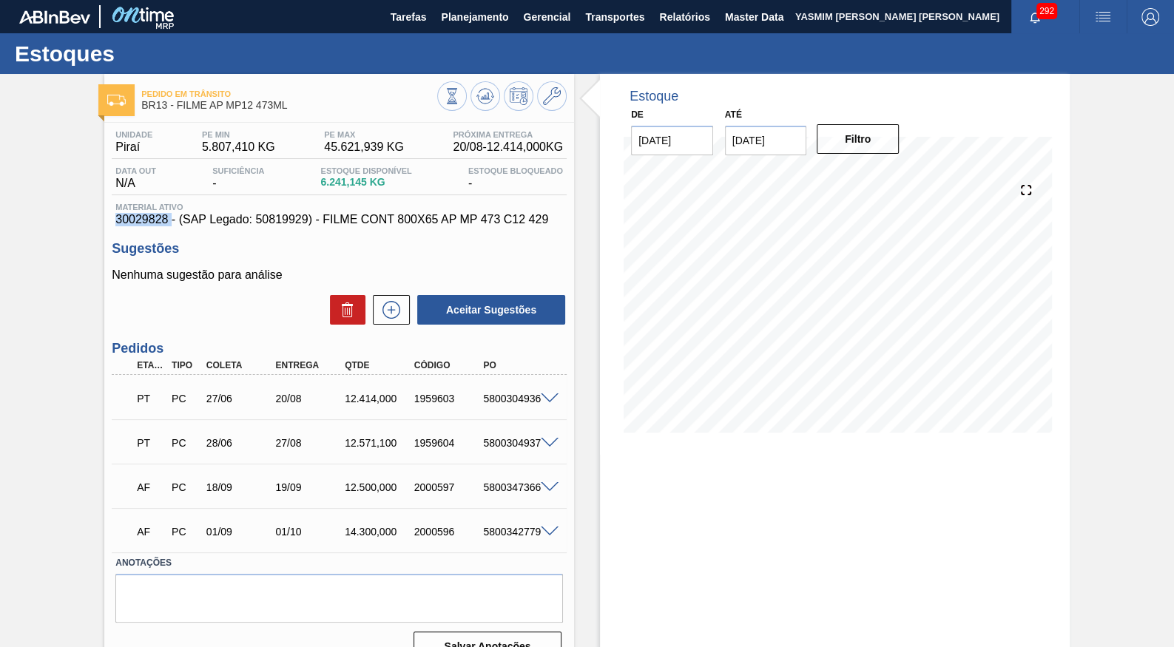
copy span "30029828"
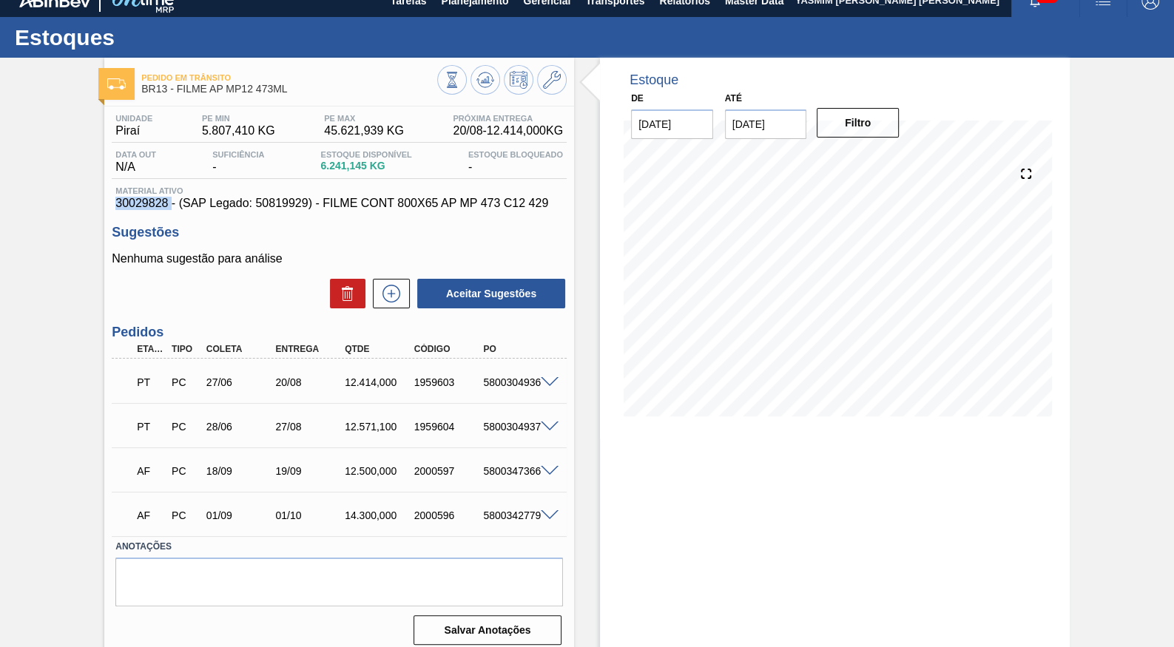
scroll to position [22, 0]
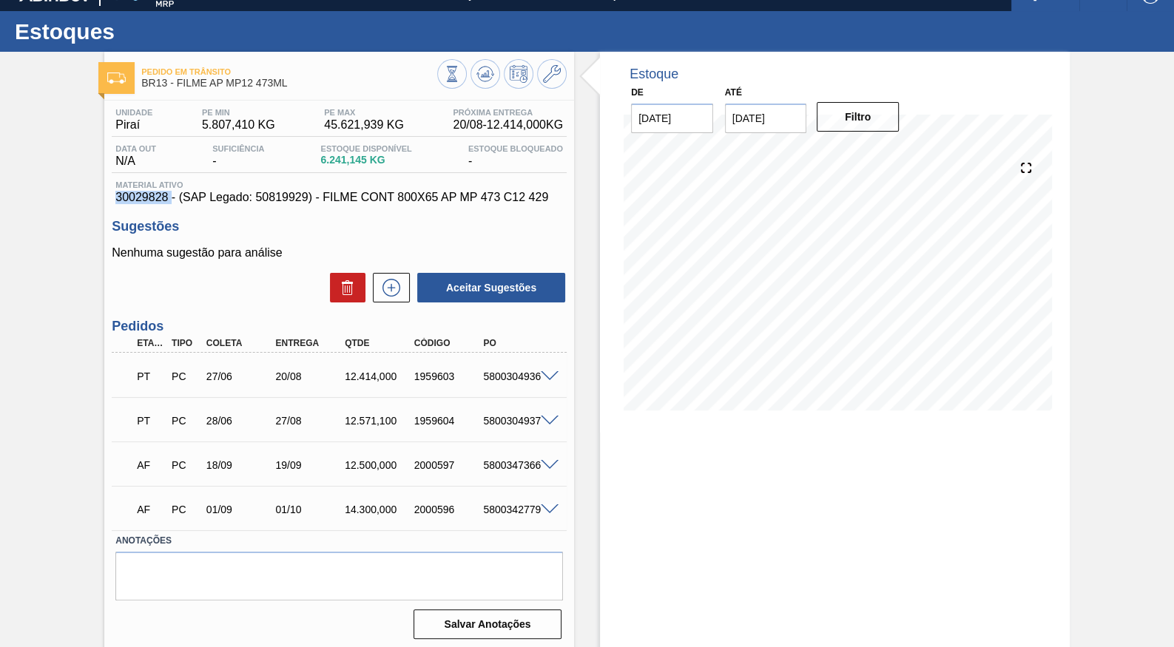
copy span "30029828"
copy span "FILME CONT 800X65 AP MP 473 C12 42"
drag, startPoint x: 297, startPoint y: 197, endPoint x: 491, endPoint y: 203, distance: 193.9
click at [491, 203] on span "30029828 - (SAP Legado: 50819929) - FILME CONT 800X65 AP MP 473 C12 429" at bounding box center [339, 197] width 448 height 13
click at [499, 200] on span "30029828 - (SAP Legado: 50819929) - FILME CONT 800X65 AP MP 473 C12 429" at bounding box center [339, 197] width 448 height 13
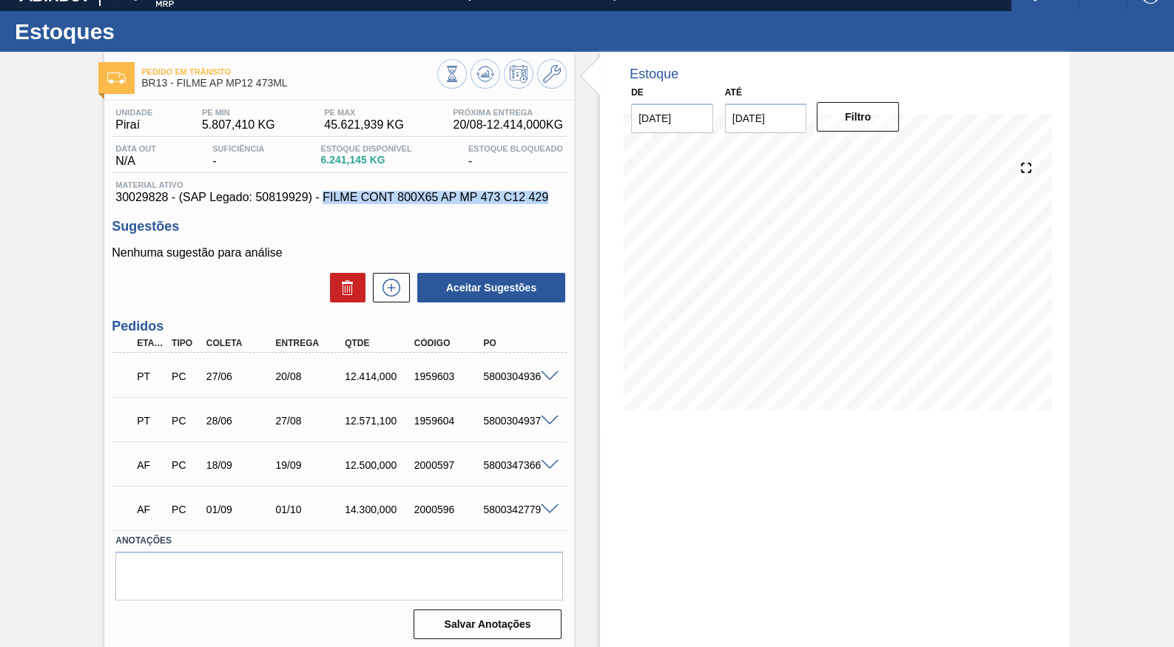
copy span "FILME CONT 800X65 AP MP 473 C12 429"
copy span "30029828"
drag, startPoint x: 161, startPoint y: 201, endPoint x: 93, endPoint y: 200, distance: 68.1
click at [93, 200] on div "Pedido [PERSON_NAME] BR13 - FILME AP MP12 473ML Unidade Piraí PE MIN 5.807,410 …" at bounding box center [587, 352] width 1174 height 600
click at [265, 198] on span "30029828 - (SAP Legado: 50819929) - FILME CONT 800X65 AP MP 473 C12 429" at bounding box center [339, 197] width 448 height 13
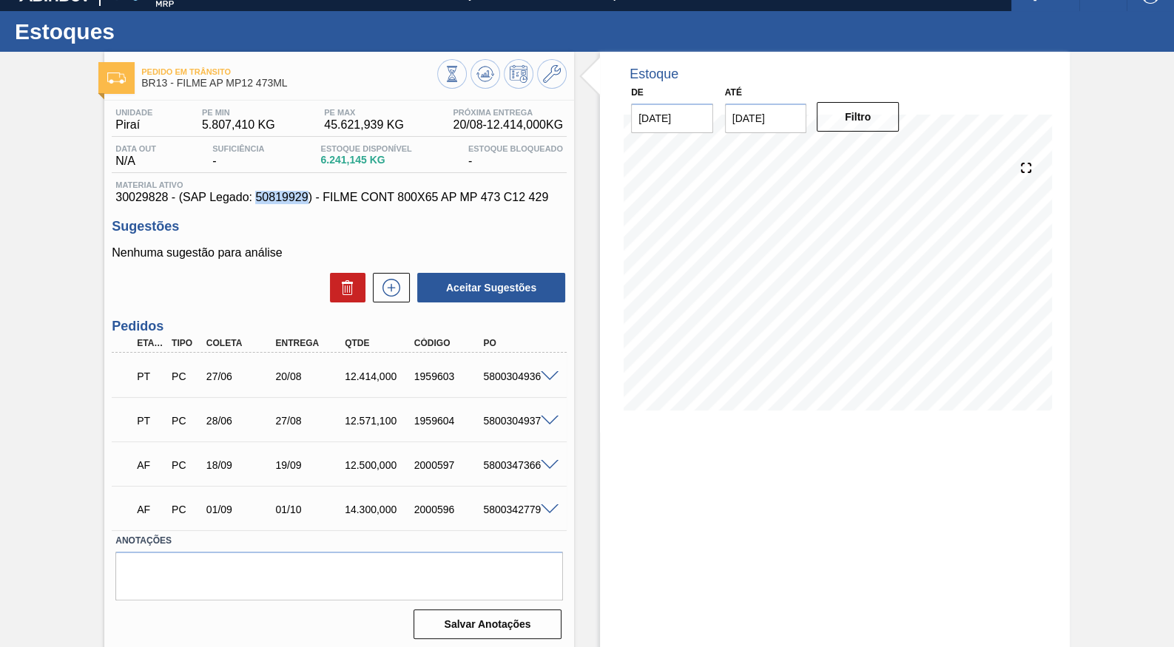
click at [265, 198] on span "30029828 - (SAP Legado: 50819929) - FILME CONT 800X65 AP MP 473 C12 429" at bounding box center [339, 197] width 448 height 13
copy span "50819929"
